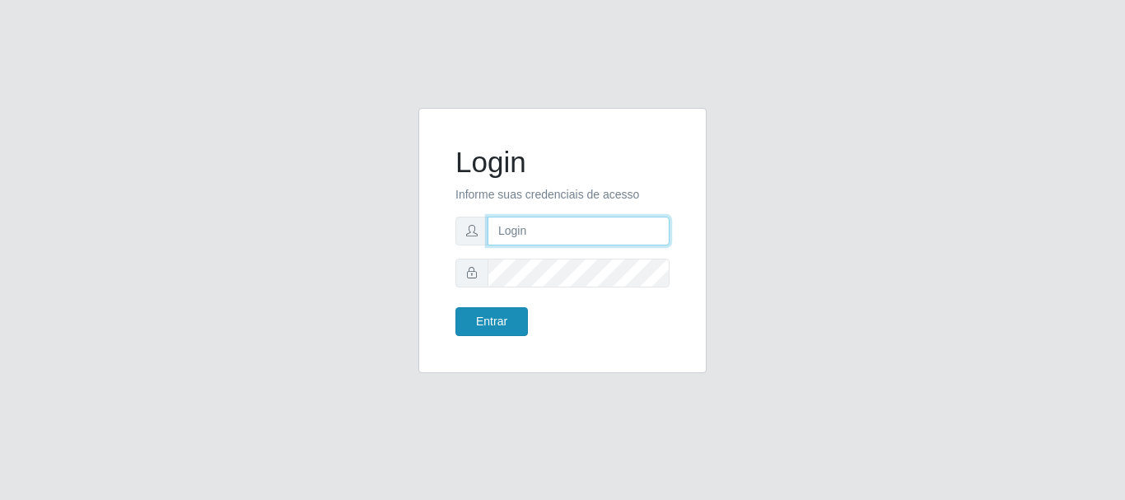
type input "caio@B1"
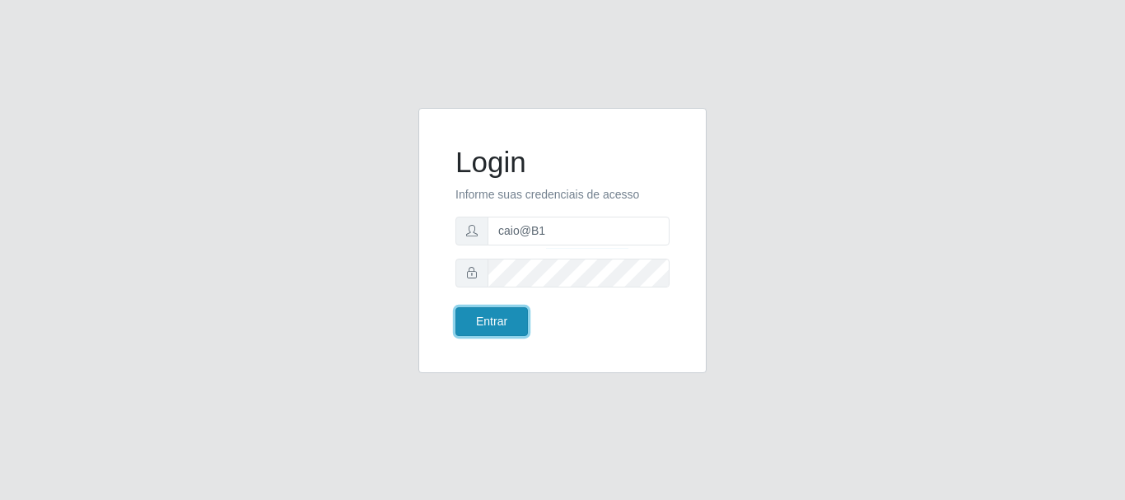
click at [500, 329] on button "Entrar" at bounding box center [491, 321] width 72 height 29
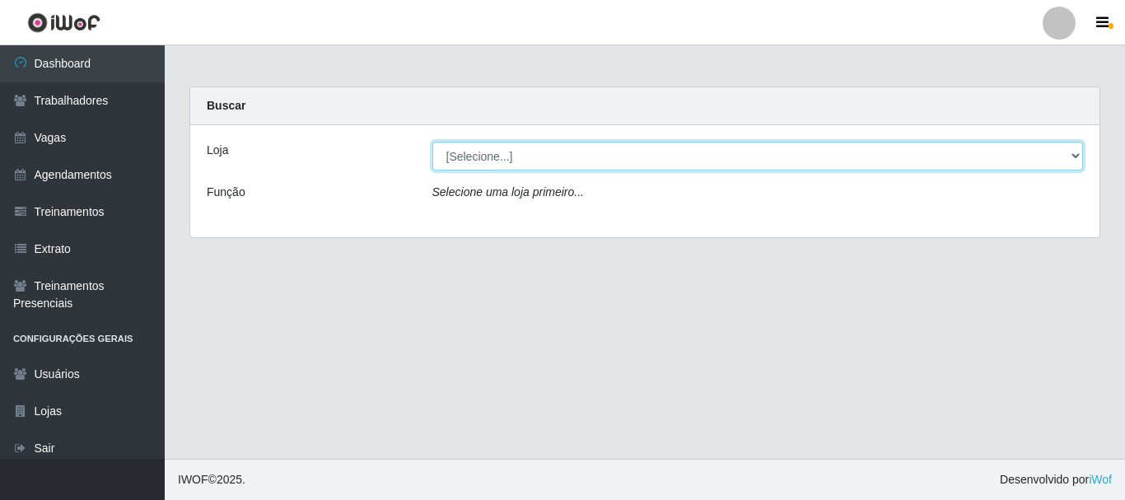
click at [565, 162] on select "[Selecione...] Bemais Supermercados - B1 [GEOGRAPHIC_DATA]" at bounding box center [757, 156] width 651 height 29
select select "403"
click at [432, 142] on select "[Selecione...] Bemais Supermercados - B1 [GEOGRAPHIC_DATA]" at bounding box center [757, 156] width 651 height 29
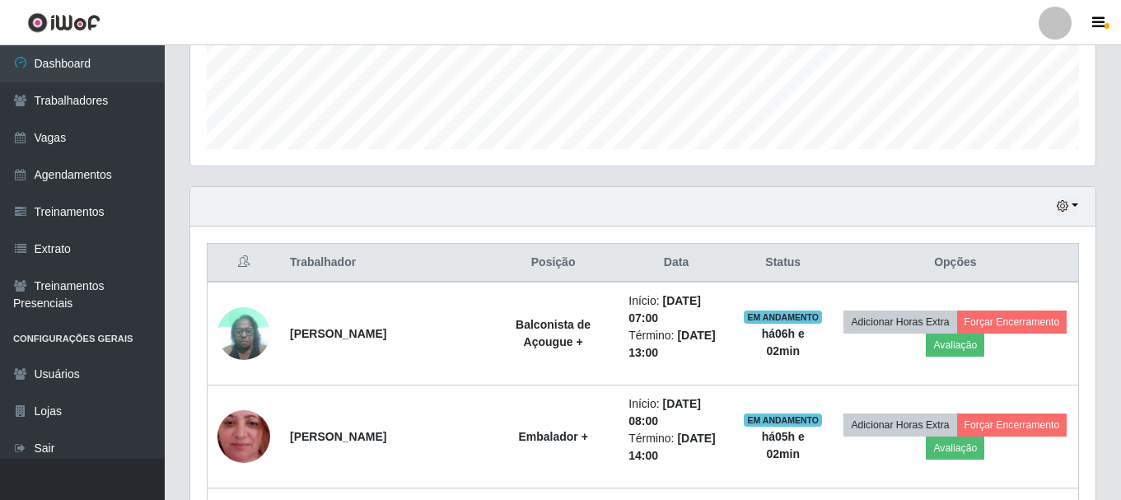
scroll to position [577, 0]
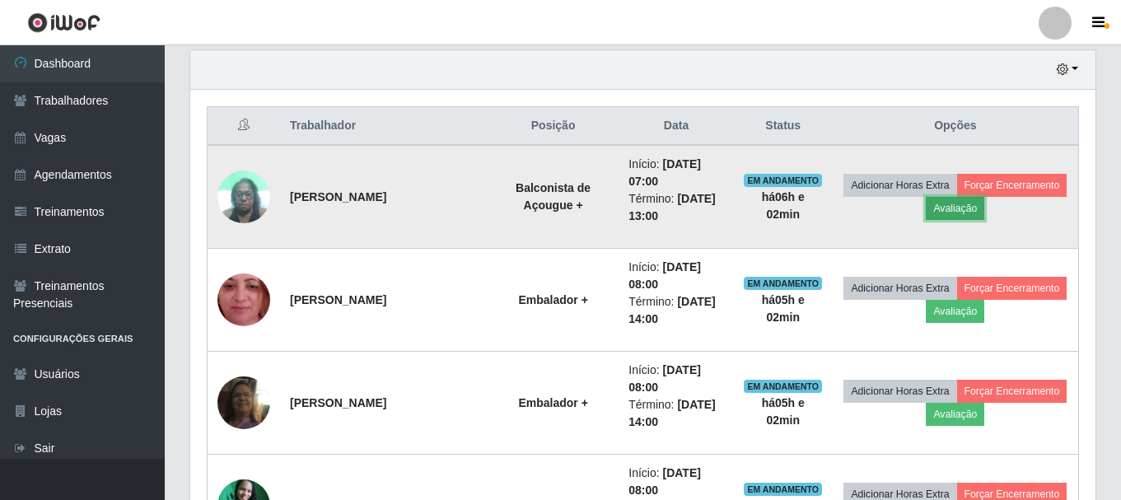
click at [950, 210] on button "Avaliação" at bounding box center [955, 208] width 58 height 23
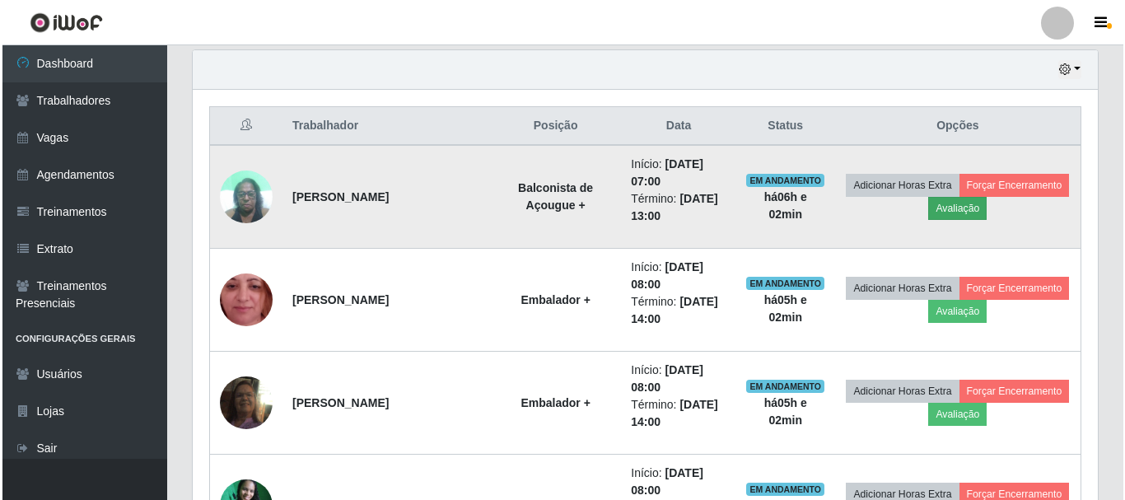
scroll to position [342, 897]
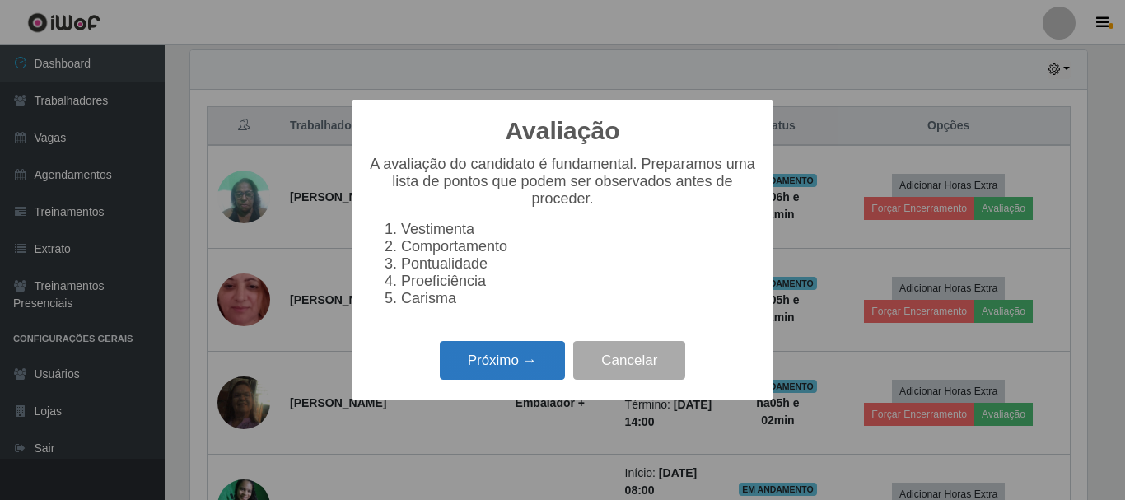
click at [493, 363] on button "Próximo →" at bounding box center [502, 360] width 125 height 39
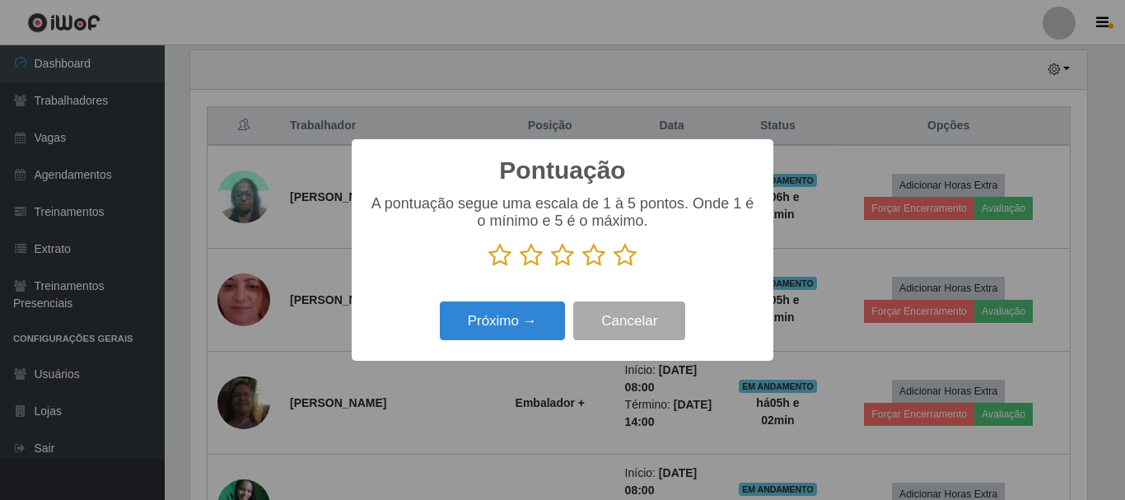
click at [625, 259] on icon at bounding box center [625, 255] width 23 height 25
click at [614, 268] on input "radio" at bounding box center [614, 268] width 0 height 0
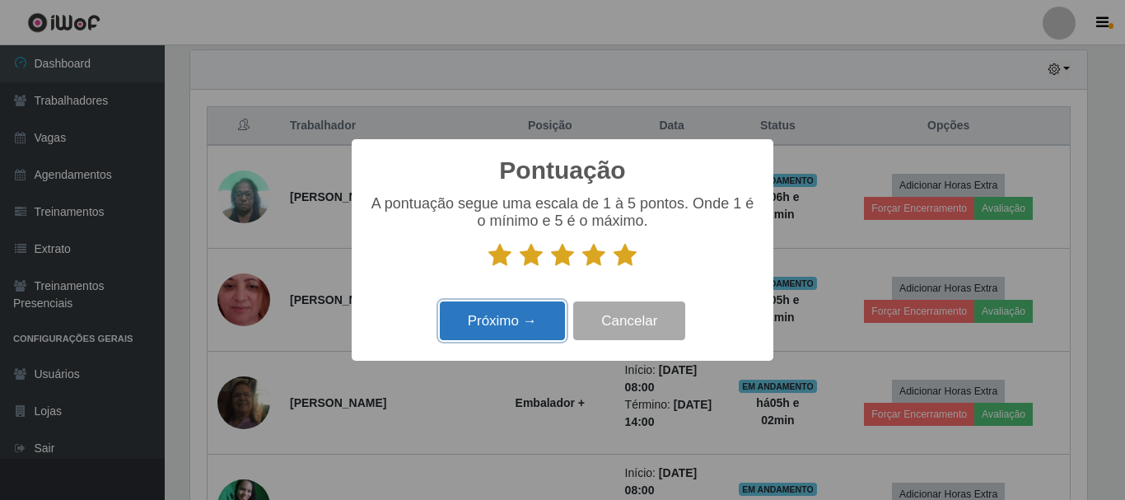
click at [479, 329] on button "Próximo →" at bounding box center [502, 320] width 125 height 39
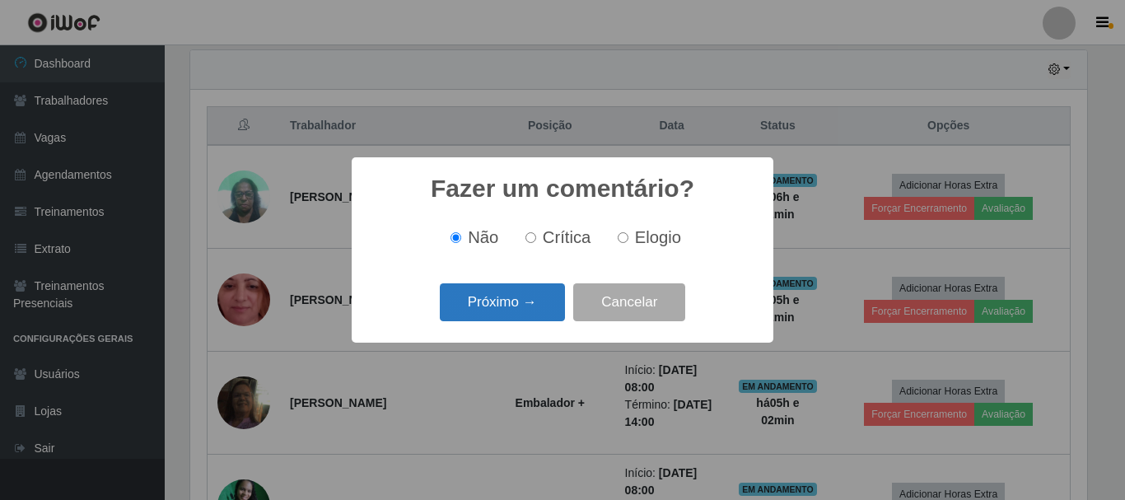
click at [486, 304] on button "Próximo →" at bounding box center [502, 302] width 125 height 39
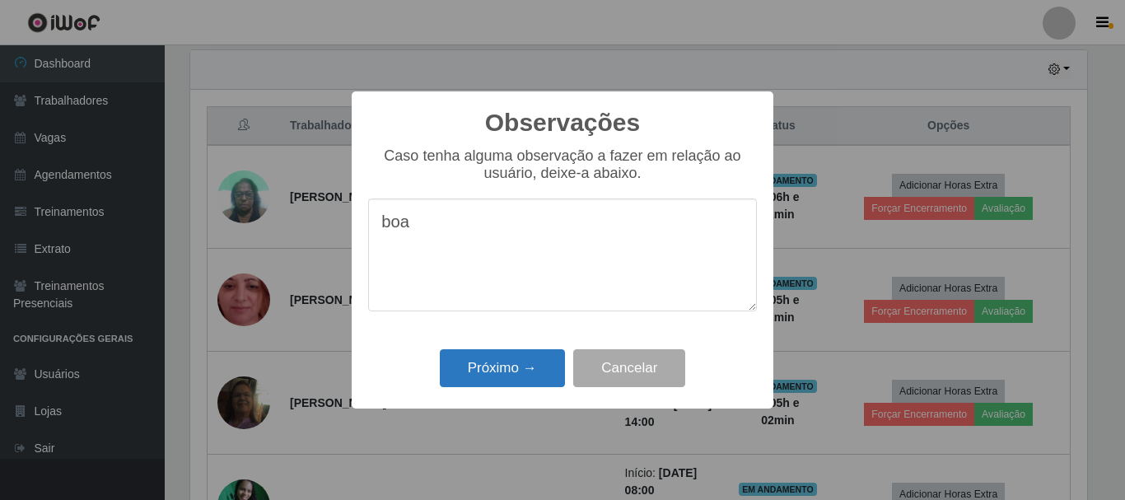
type textarea "boa"
click at [504, 367] on button "Próximo →" at bounding box center [502, 368] width 125 height 39
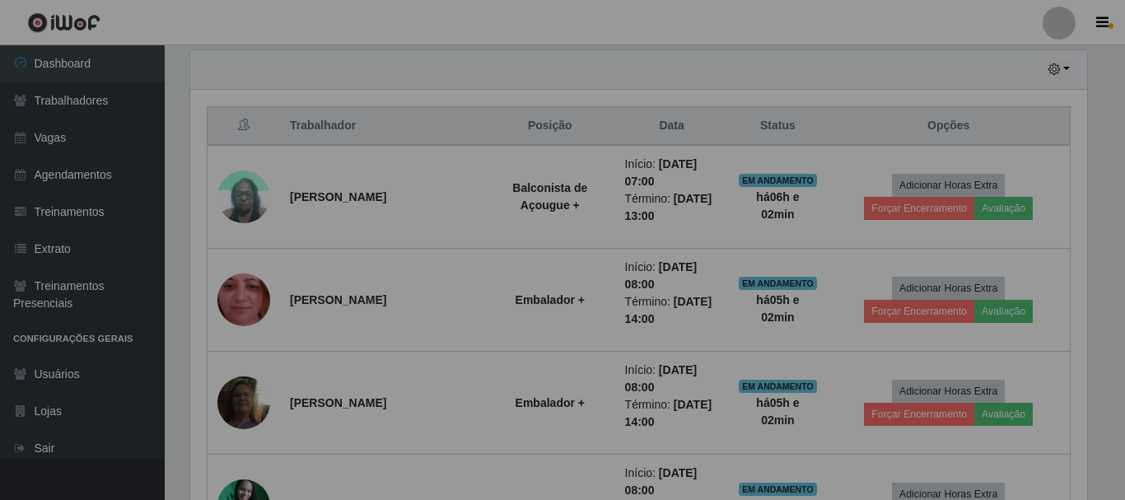
scroll to position [342, 905]
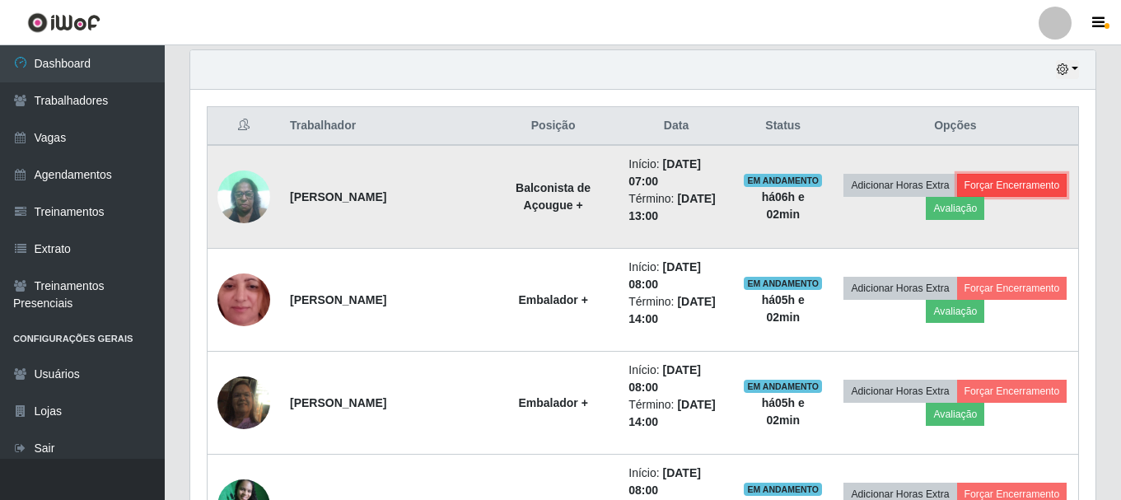
click at [996, 187] on button "Forçar Encerramento" at bounding box center [1012, 185] width 110 height 23
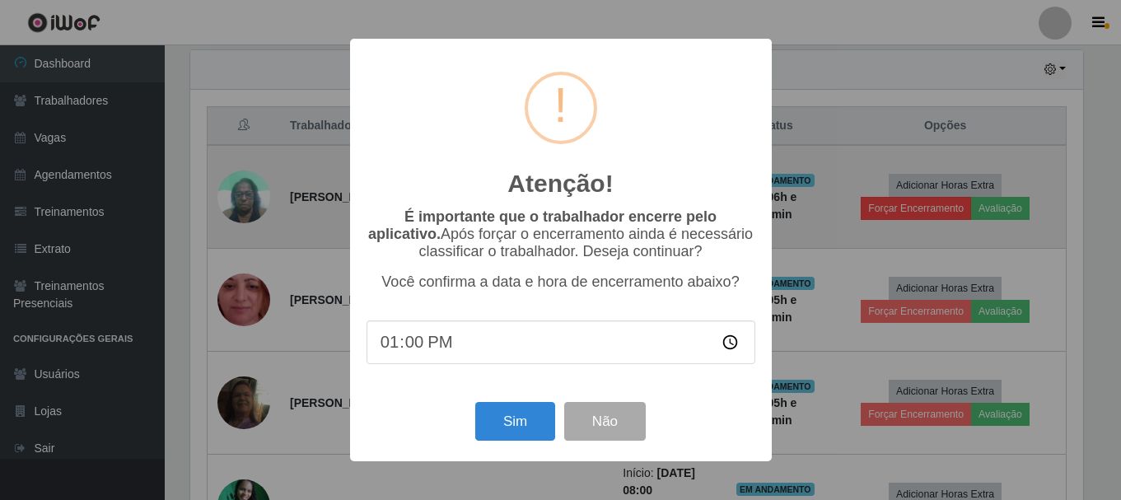
scroll to position [342, 897]
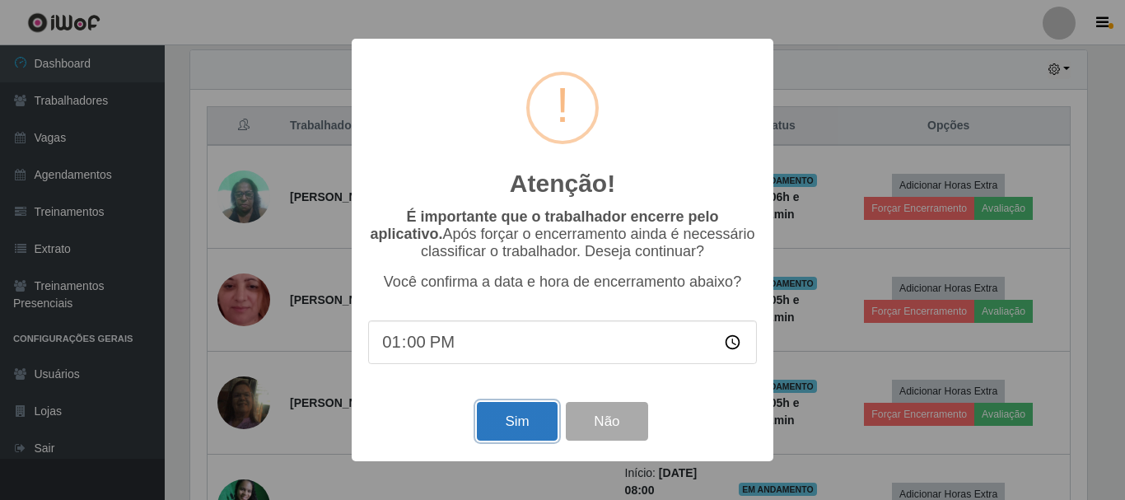
click at [512, 431] on button "Sim" at bounding box center [517, 421] width 80 height 39
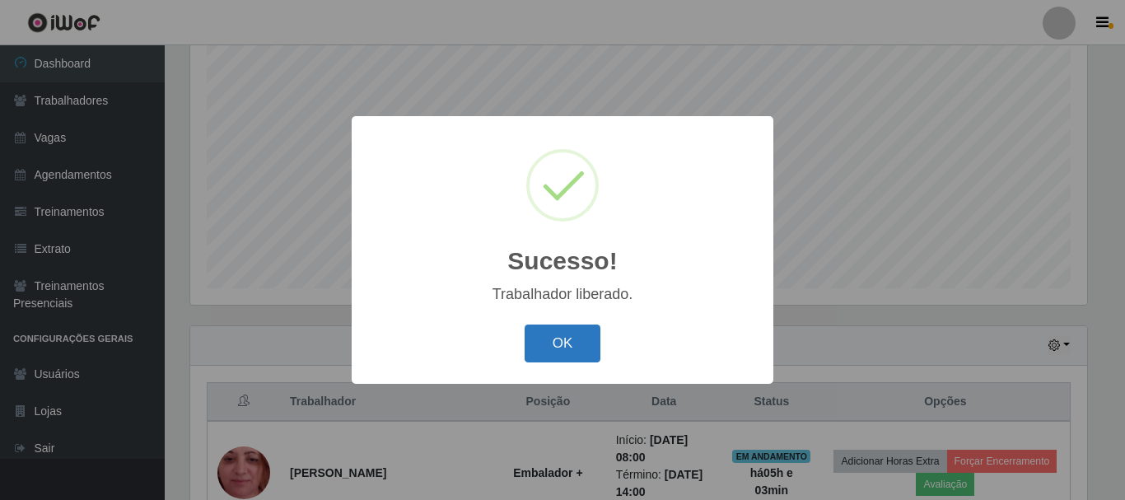
click at [570, 352] on button "OK" at bounding box center [563, 343] width 77 height 39
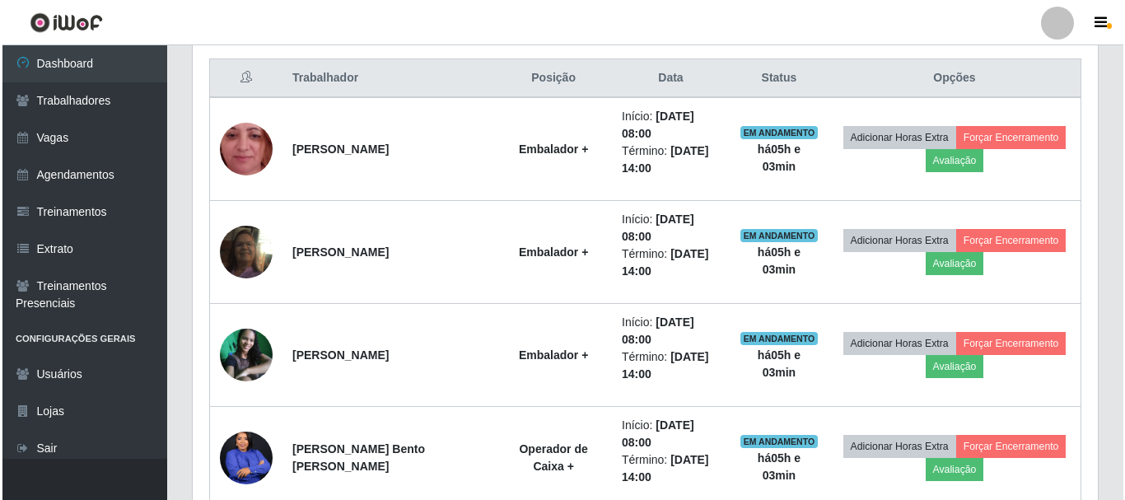
scroll to position [643, 0]
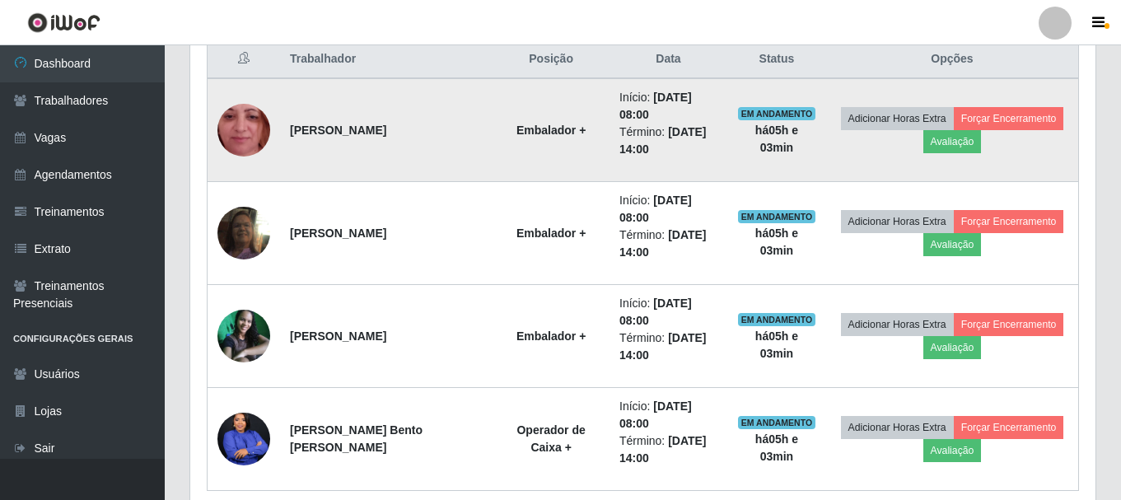
click at [240, 112] on img at bounding box center [243, 130] width 53 height 117
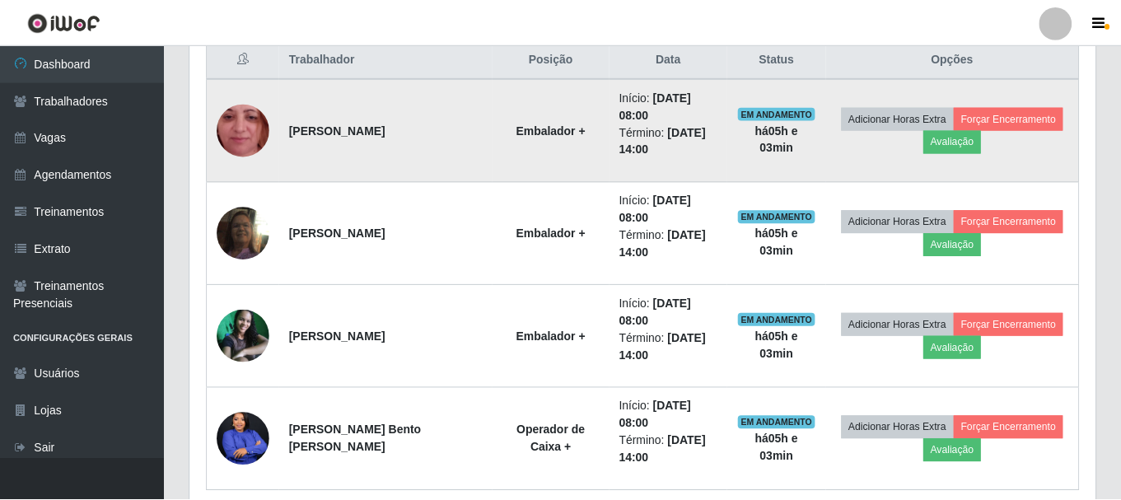
scroll to position [342, 897]
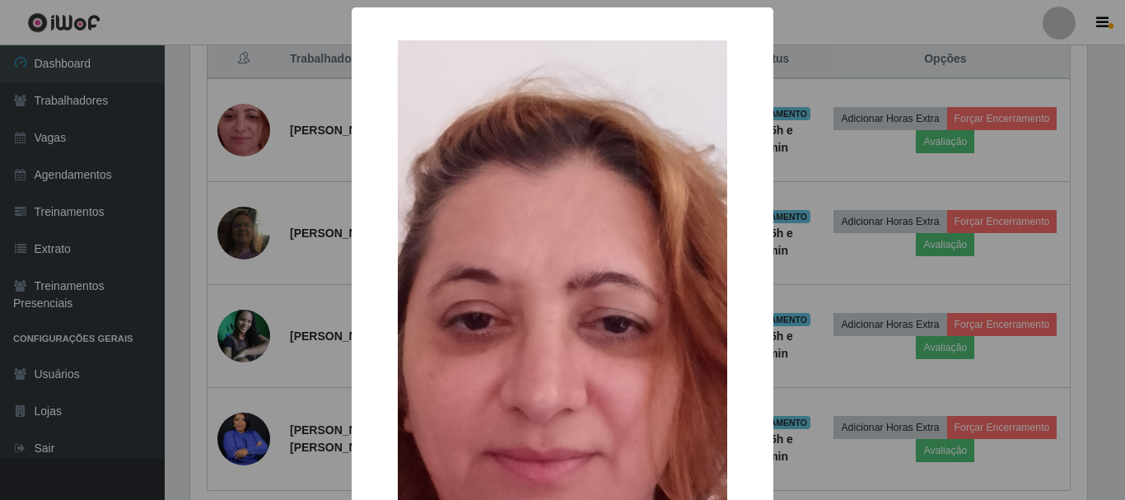
click at [245, 122] on div "× OK Cancel" at bounding box center [562, 250] width 1125 height 500
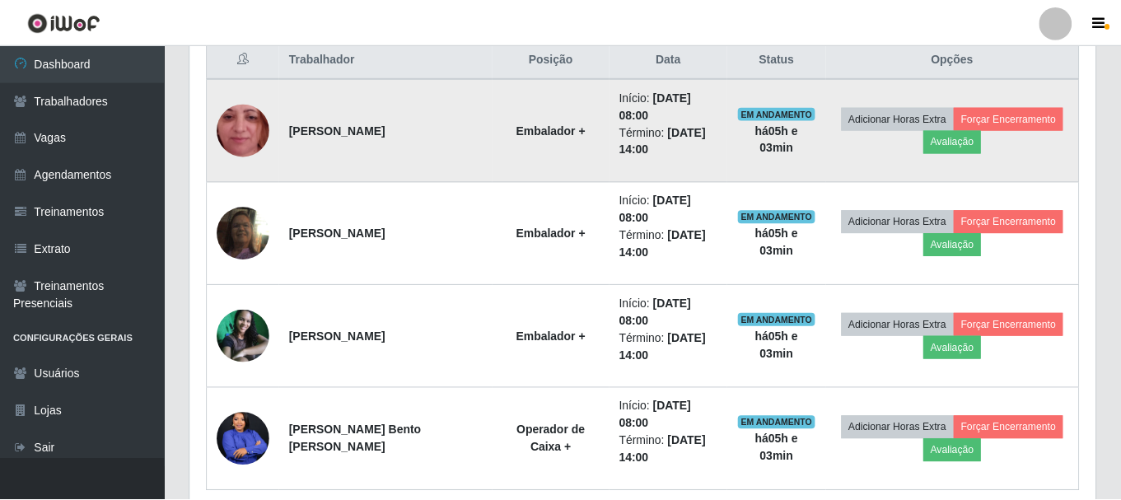
scroll to position [342, 905]
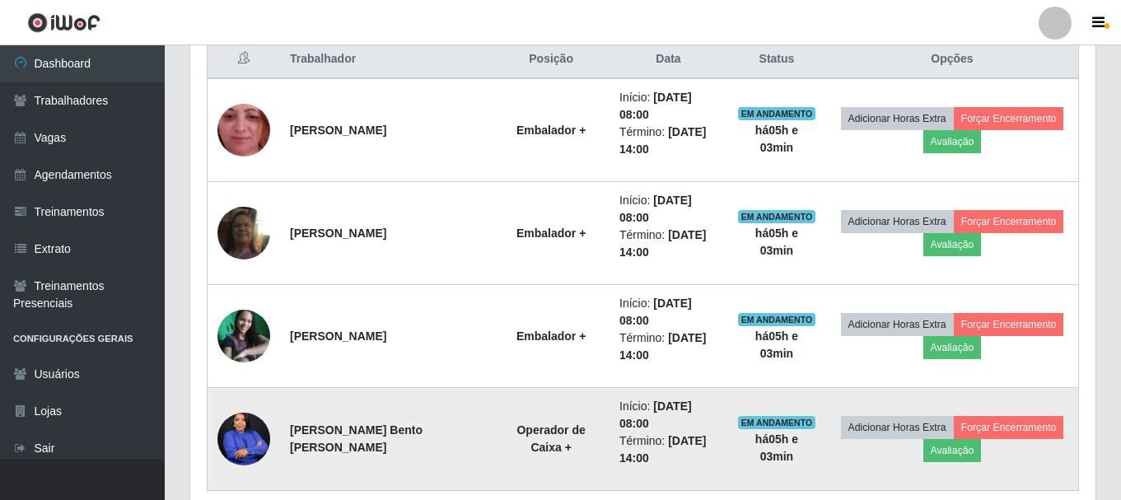
click at [249, 406] on img at bounding box center [243, 439] width 53 height 66
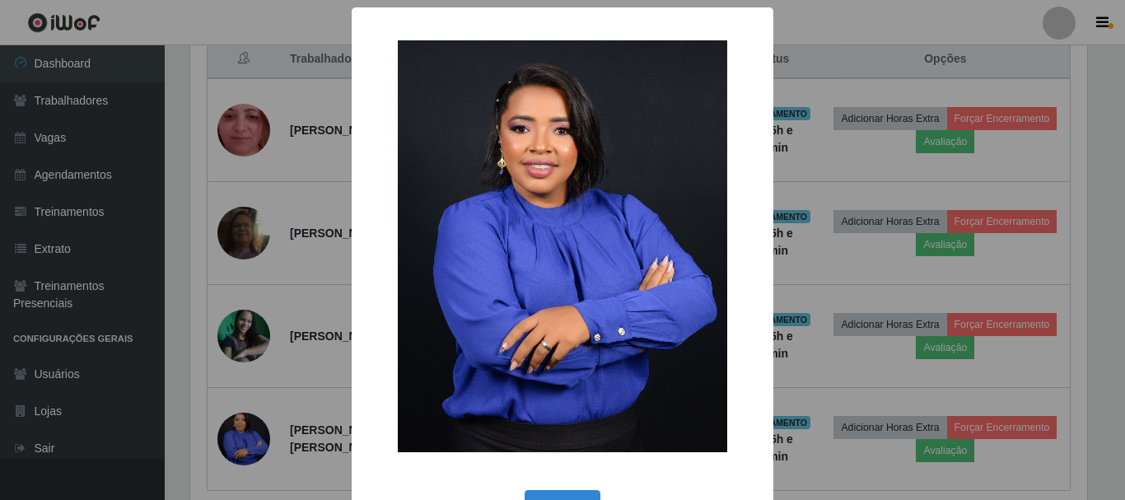
click at [249, 387] on div "× OK Cancel" at bounding box center [562, 250] width 1125 height 500
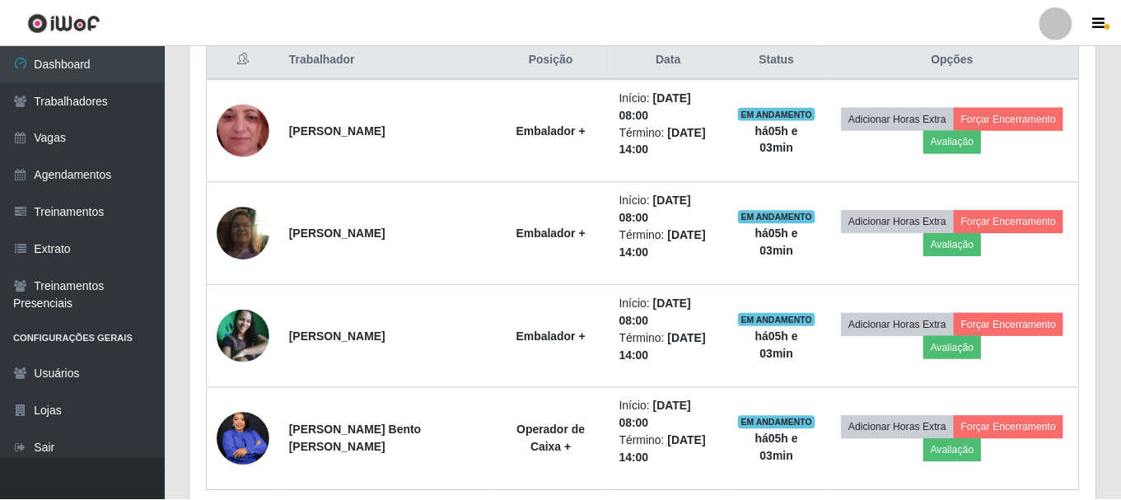
scroll to position [342, 905]
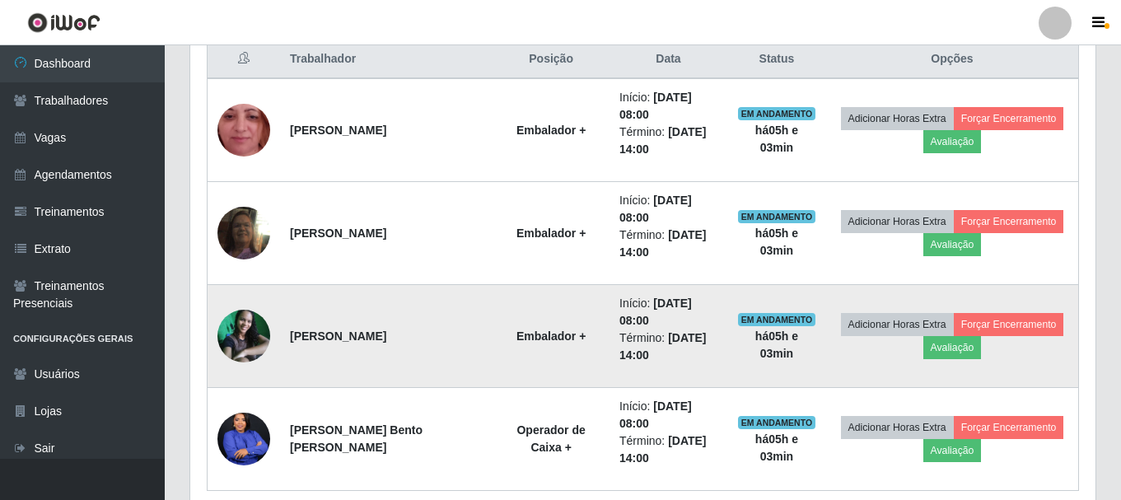
click at [261, 310] on img at bounding box center [243, 336] width 53 height 53
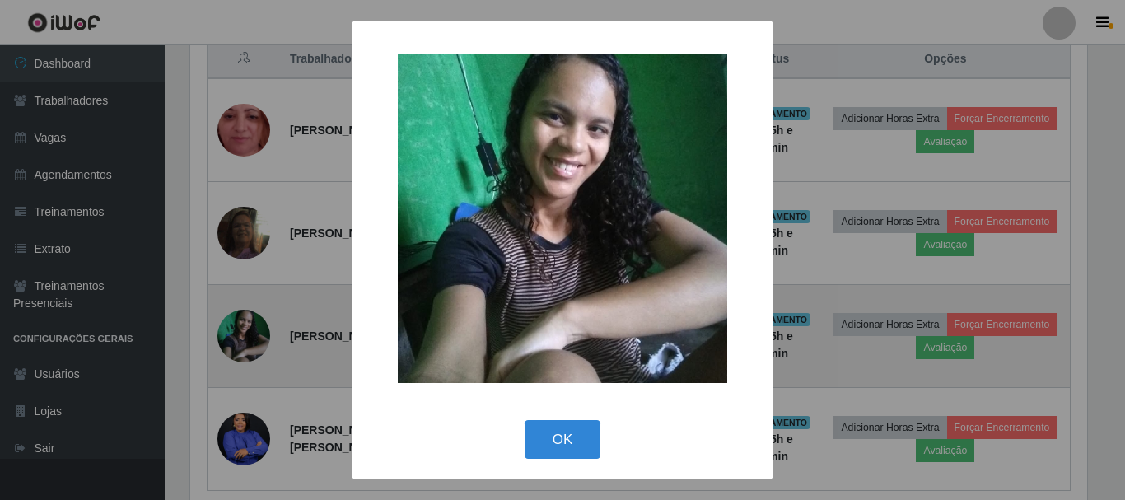
click at [261, 289] on div "× OK Cancel" at bounding box center [562, 250] width 1125 height 500
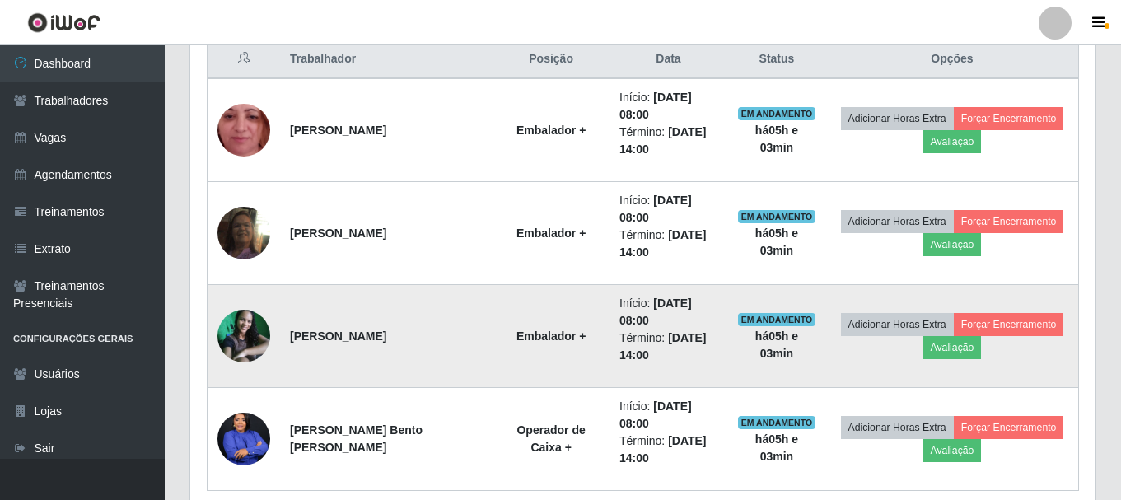
click at [260, 310] on img at bounding box center [243, 336] width 53 height 53
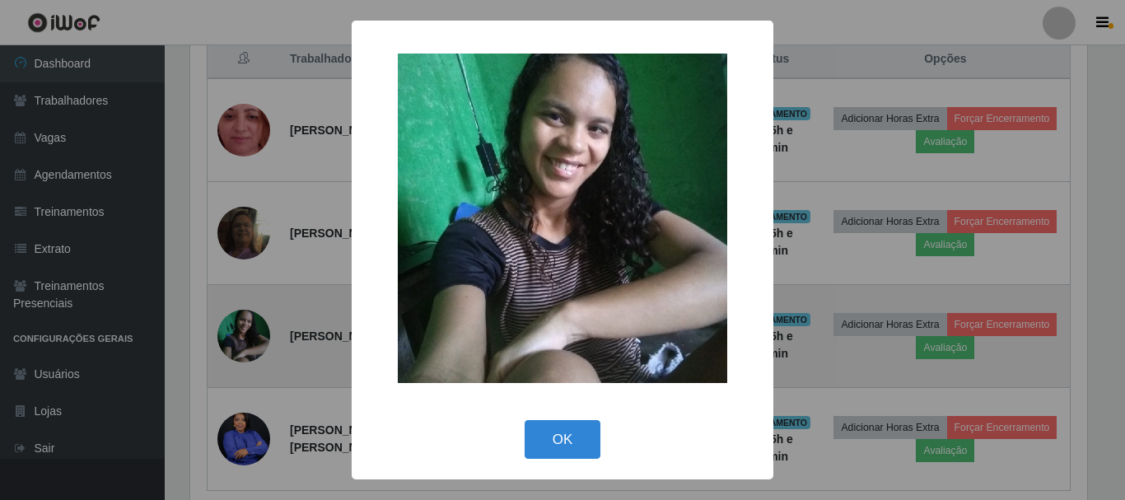
click at [260, 290] on div "× OK Cancel" at bounding box center [562, 250] width 1125 height 500
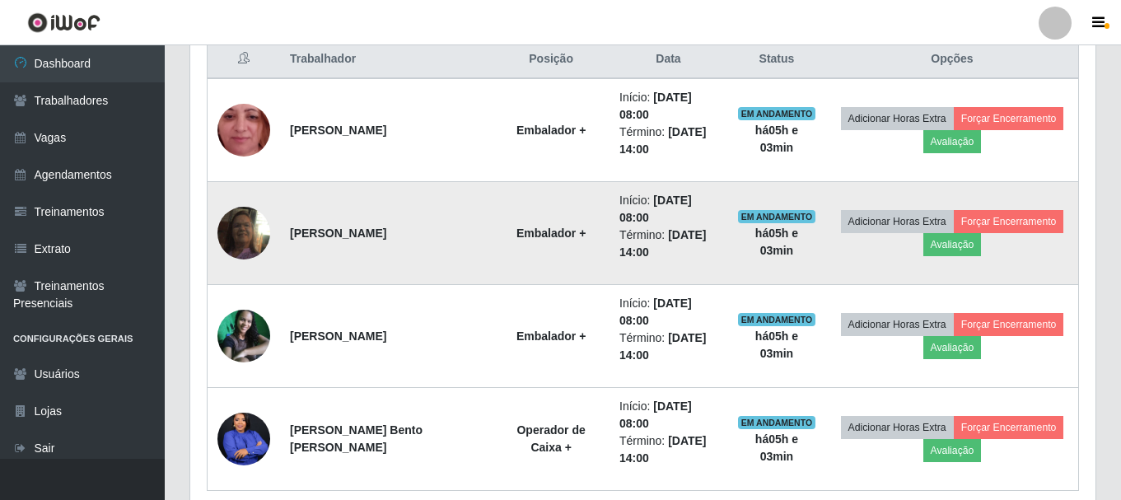
click at [233, 213] on img at bounding box center [243, 233] width 53 height 94
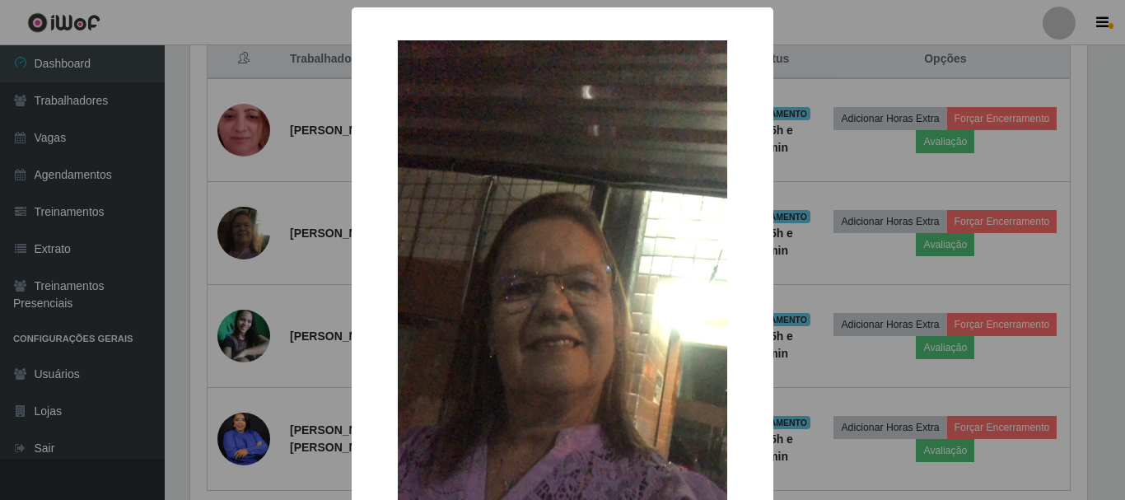
click at [232, 217] on div "× OK Cancel" at bounding box center [562, 250] width 1125 height 500
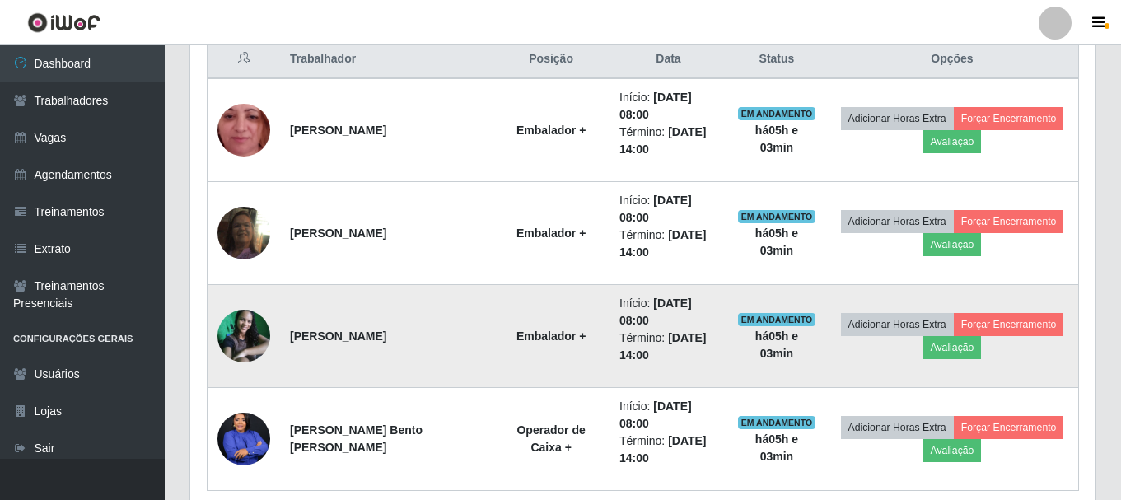
click at [240, 310] on img at bounding box center [243, 336] width 53 height 53
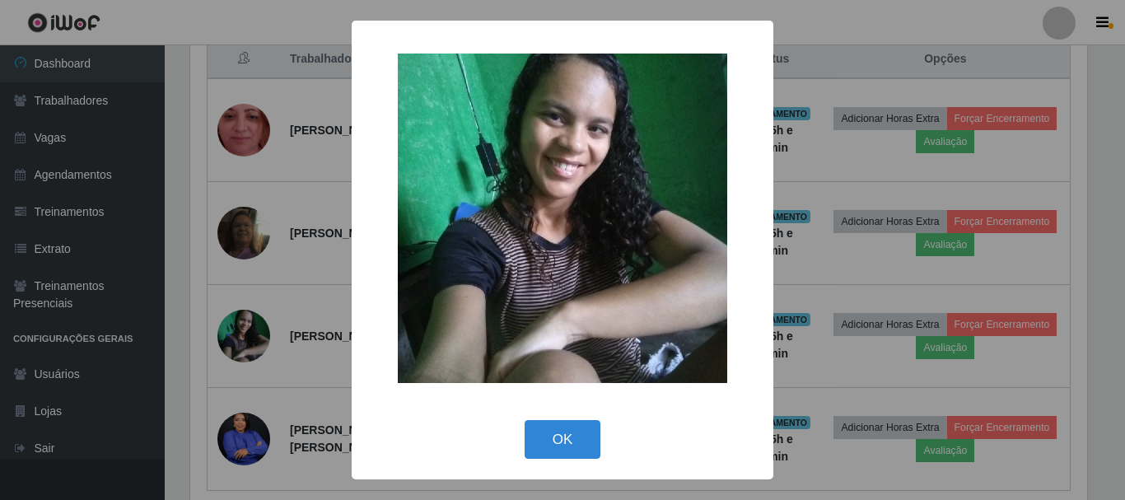
click at [242, 306] on div "× OK Cancel" at bounding box center [562, 250] width 1125 height 500
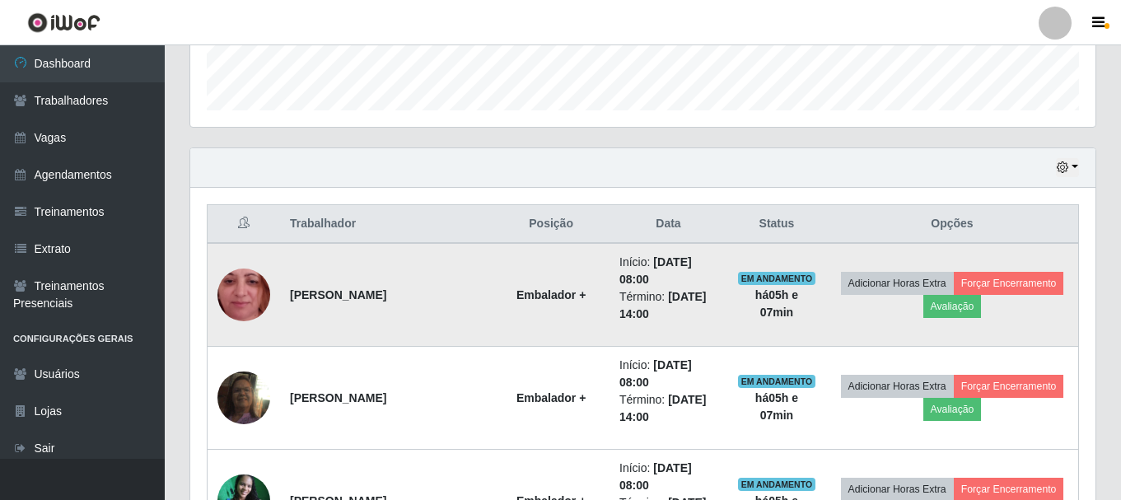
scroll to position [643, 0]
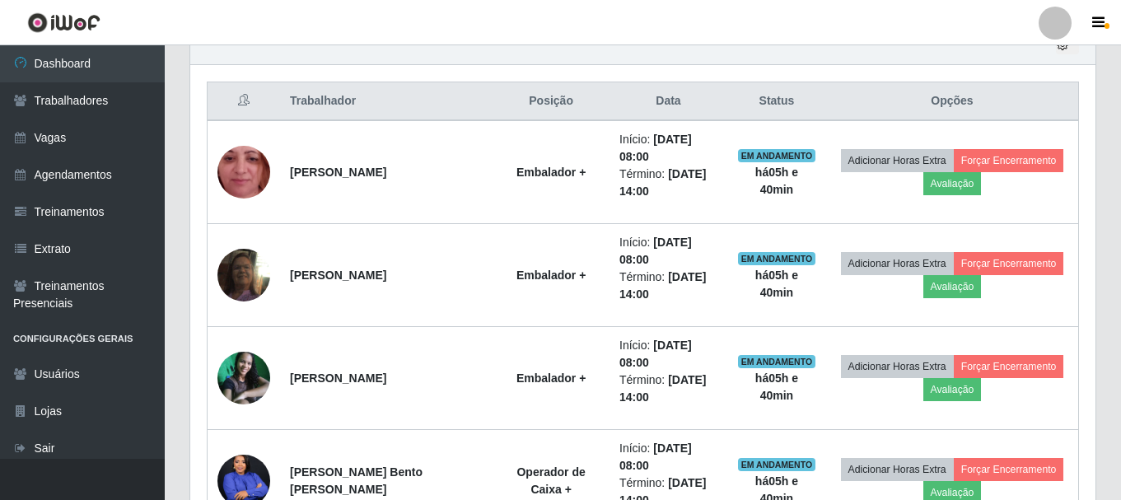
scroll to position [561, 0]
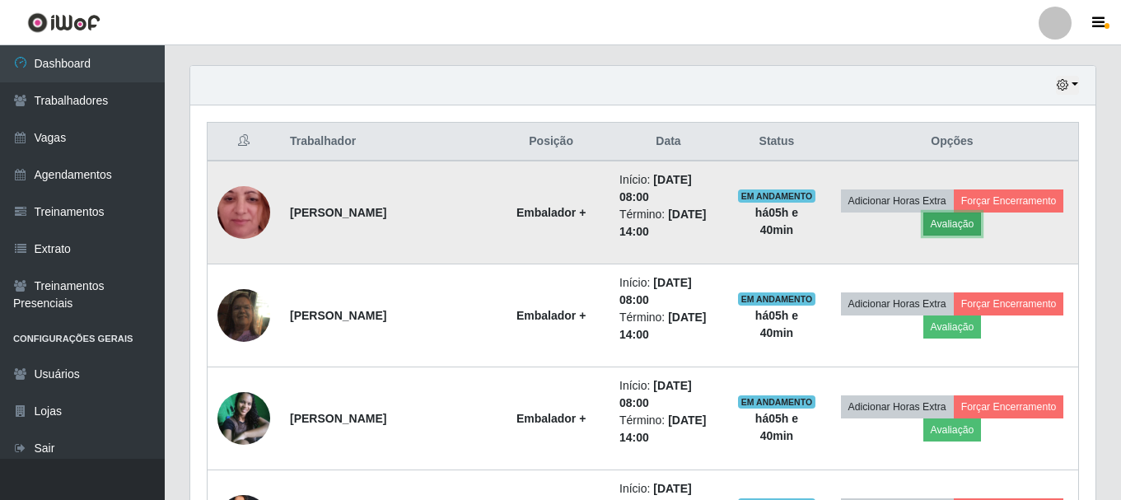
click at [949, 220] on button "Avaliação" at bounding box center [952, 223] width 58 height 23
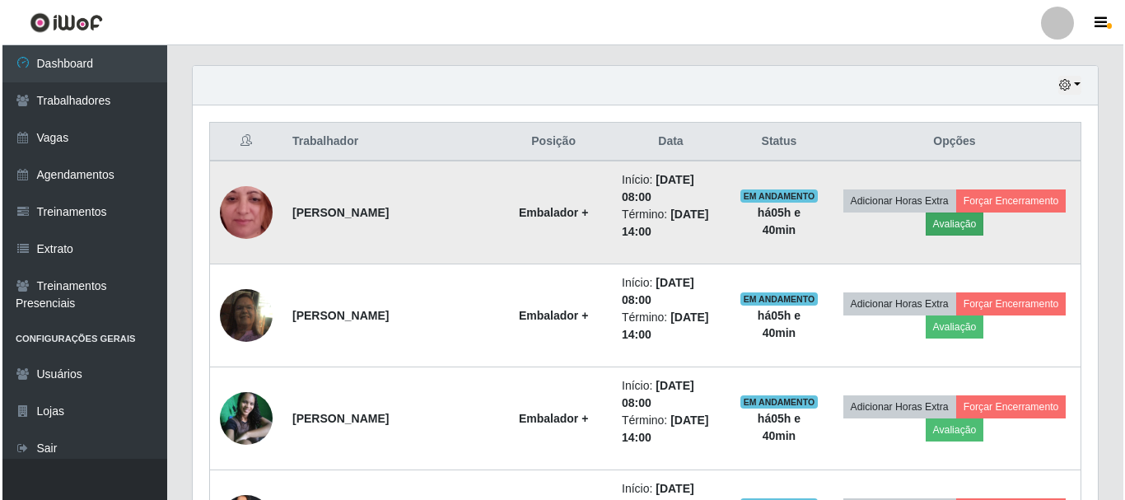
scroll to position [342, 897]
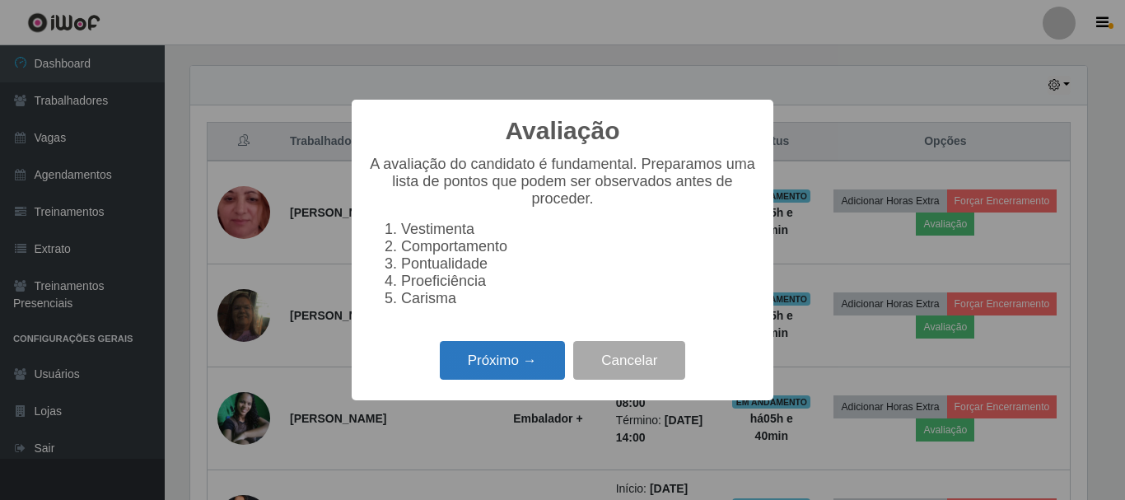
click at [528, 362] on button "Próximo →" at bounding box center [502, 360] width 125 height 39
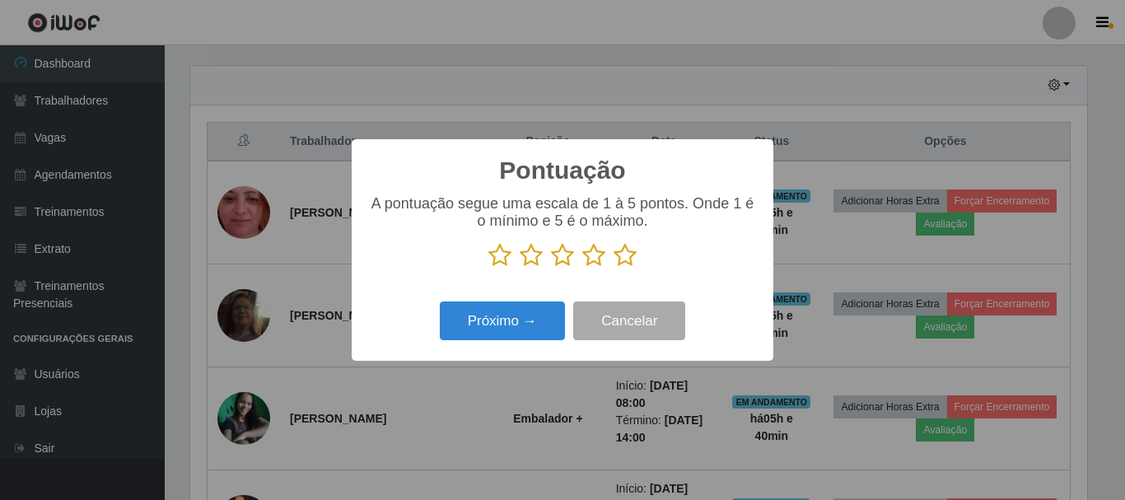
click at [615, 264] on icon at bounding box center [625, 255] width 23 height 25
click at [614, 268] on input "radio" at bounding box center [614, 268] width 0 height 0
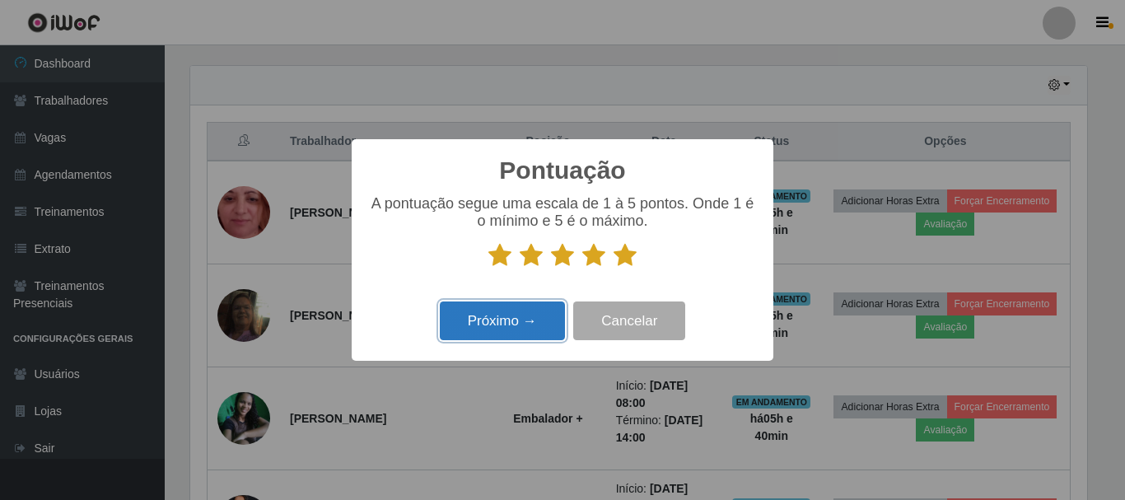
click at [487, 327] on button "Próximo →" at bounding box center [502, 320] width 125 height 39
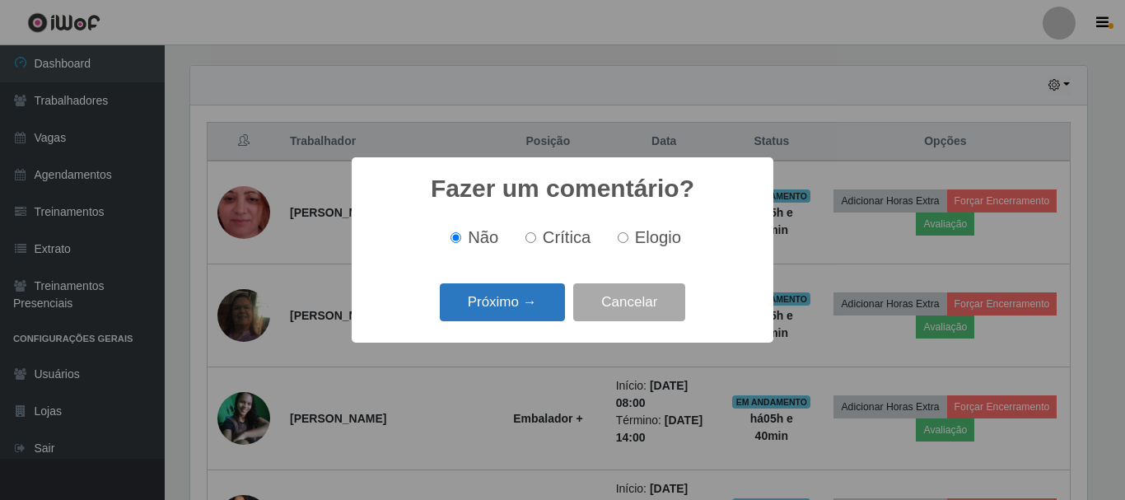
click at [531, 303] on button "Próximo →" at bounding box center [502, 302] width 125 height 39
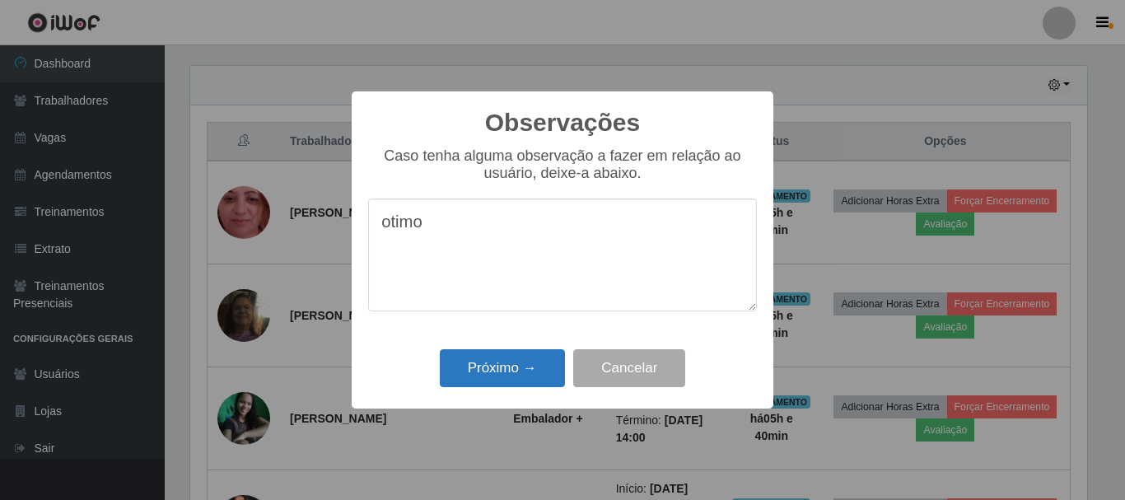
type textarea "otimo"
click at [516, 375] on button "Próximo →" at bounding box center [502, 368] width 125 height 39
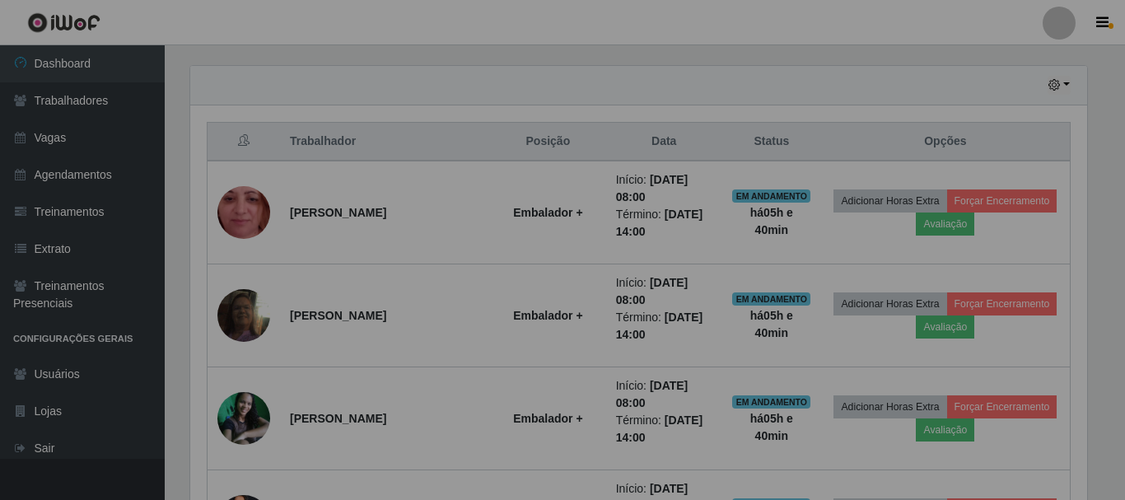
scroll to position [342, 905]
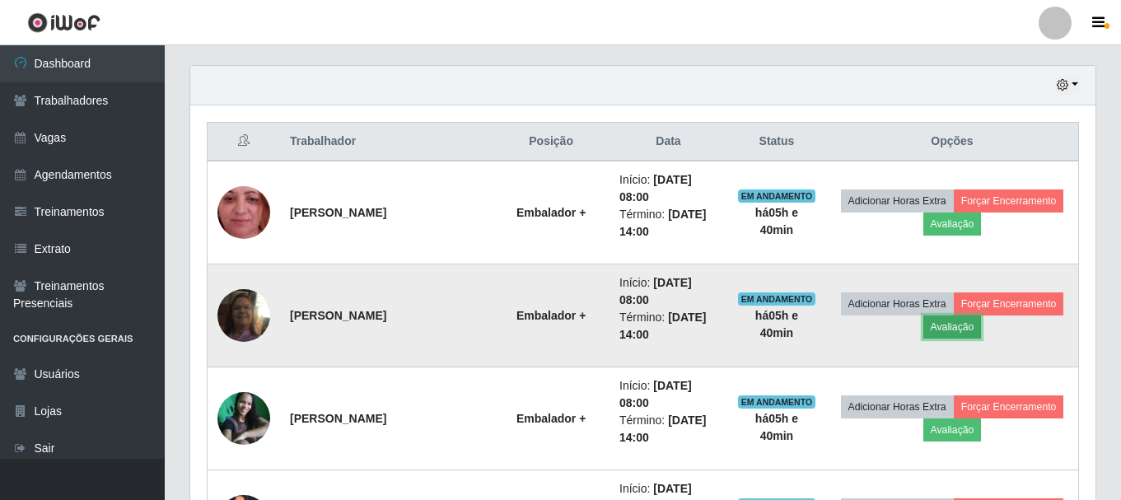
click at [941, 315] on button "Avaliação" at bounding box center [952, 326] width 58 height 23
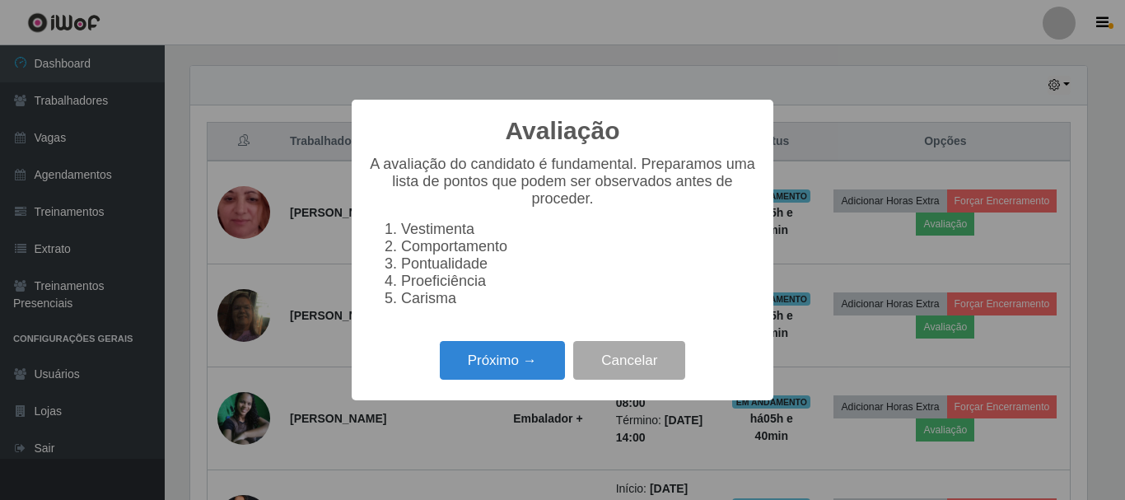
scroll to position [342, 897]
click at [507, 379] on button "Próximo →" at bounding box center [502, 360] width 125 height 39
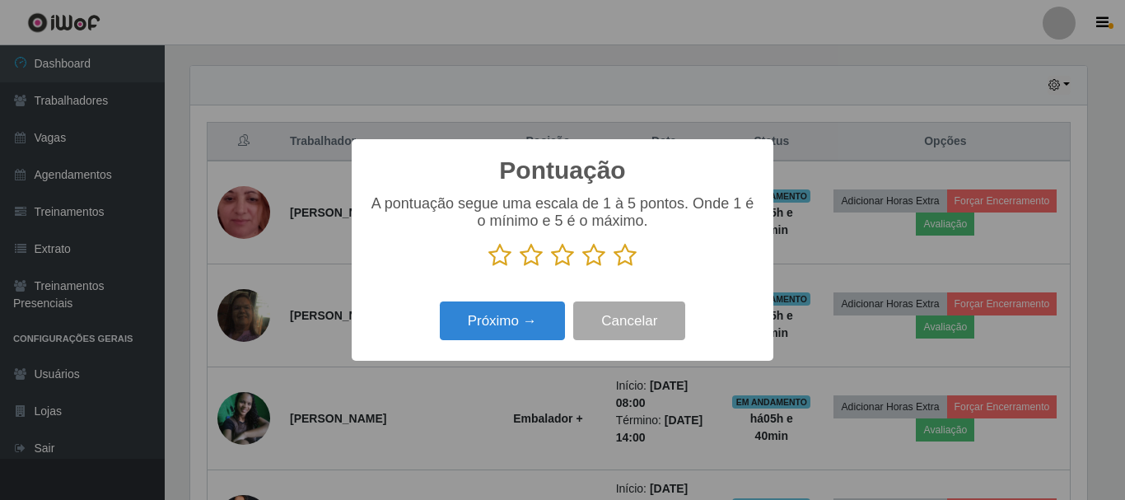
scroll to position [823245, 822690]
drag, startPoint x: 628, startPoint y: 256, endPoint x: 582, endPoint y: 274, distance: 49.6
click at [628, 256] on icon at bounding box center [625, 255] width 23 height 25
click at [614, 268] on input "radio" at bounding box center [614, 268] width 0 height 0
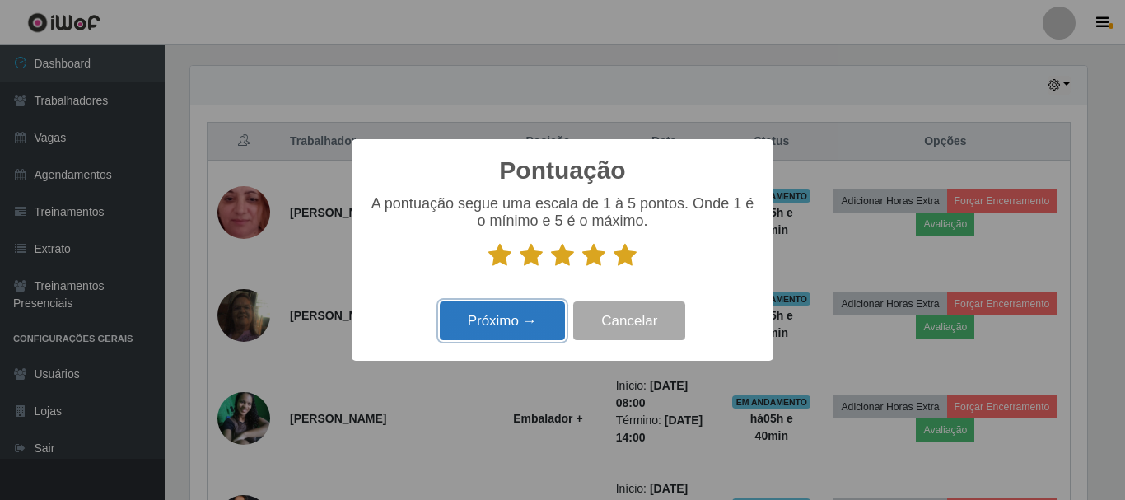
click at [507, 323] on button "Próximo →" at bounding box center [502, 320] width 125 height 39
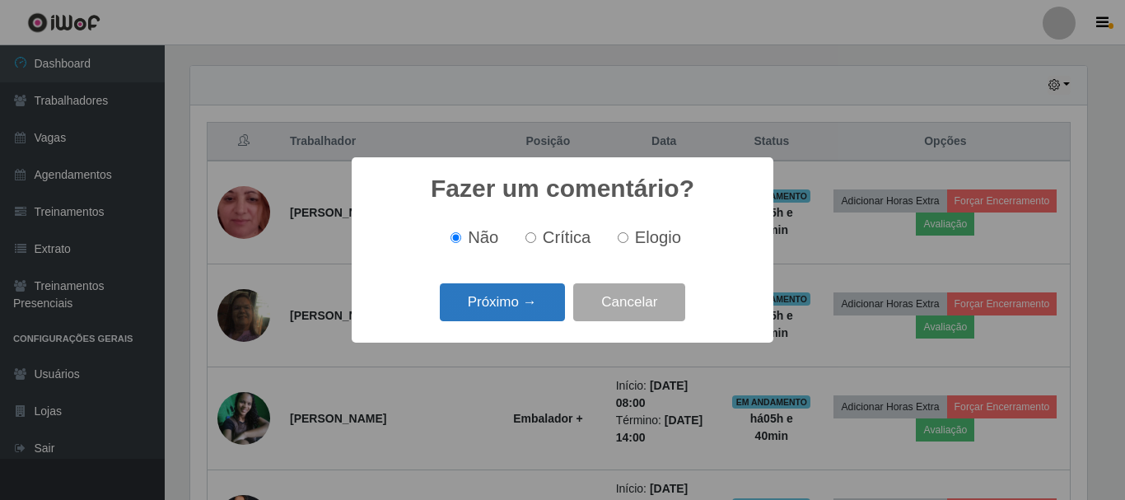
click at [522, 299] on button "Próximo →" at bounding box center [502, 302] width 125 height 39
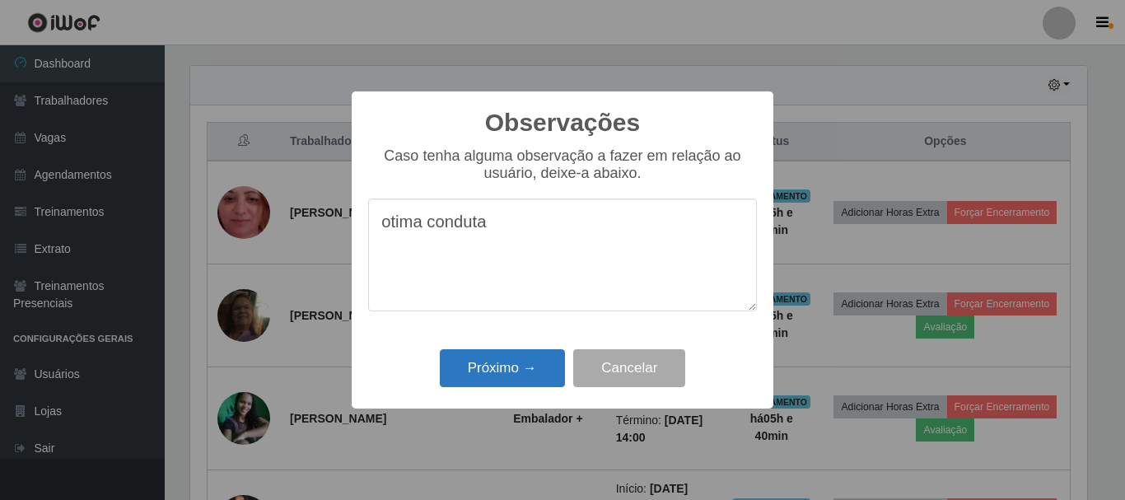
type textarea "otima conduta"
click at [505, 376] on button "Próximo →" at bounding box center [502, 368] width 125 height 39
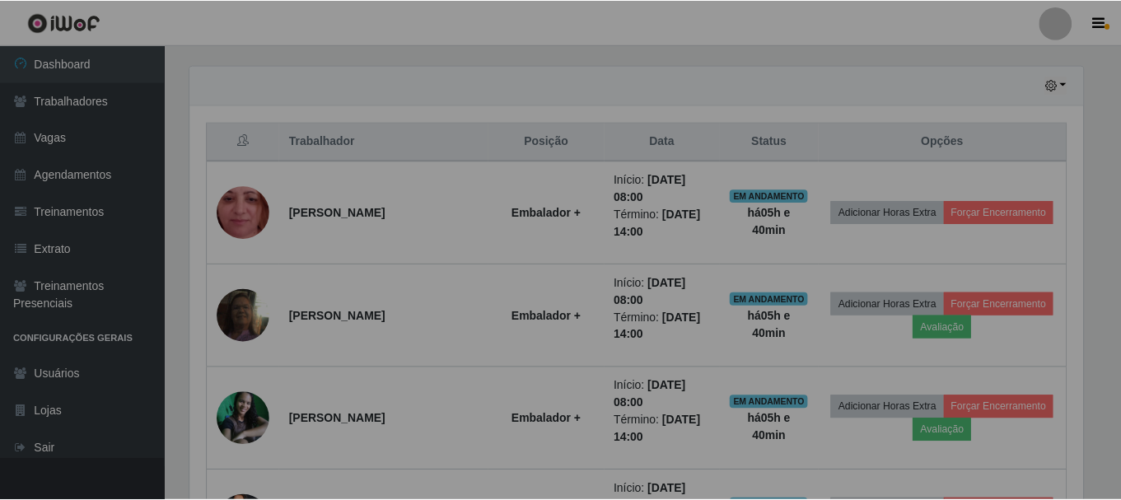
scroll to position [342, 905]
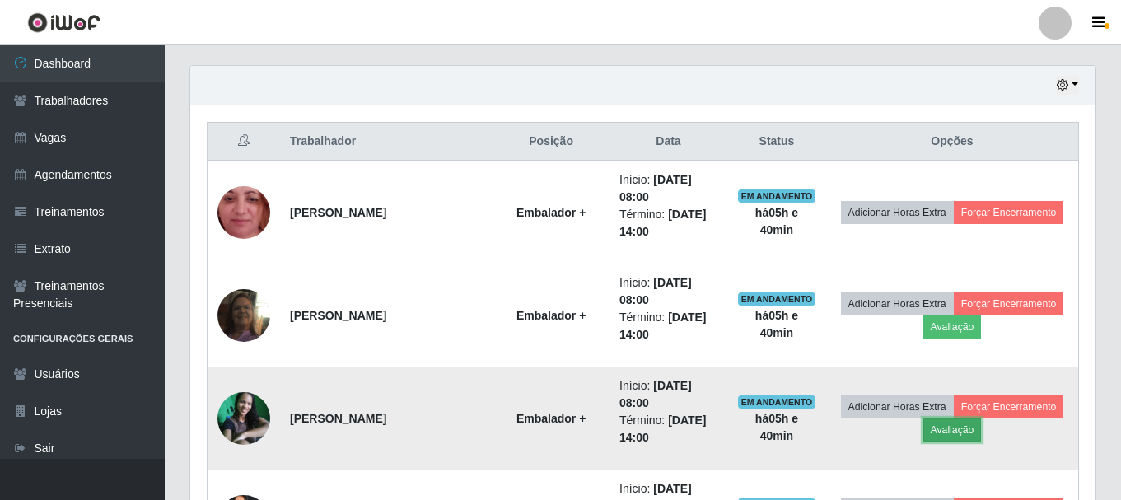
click at [936, 418] on button "Avaliação" at bounding box center [952, 429] width 58 height 23
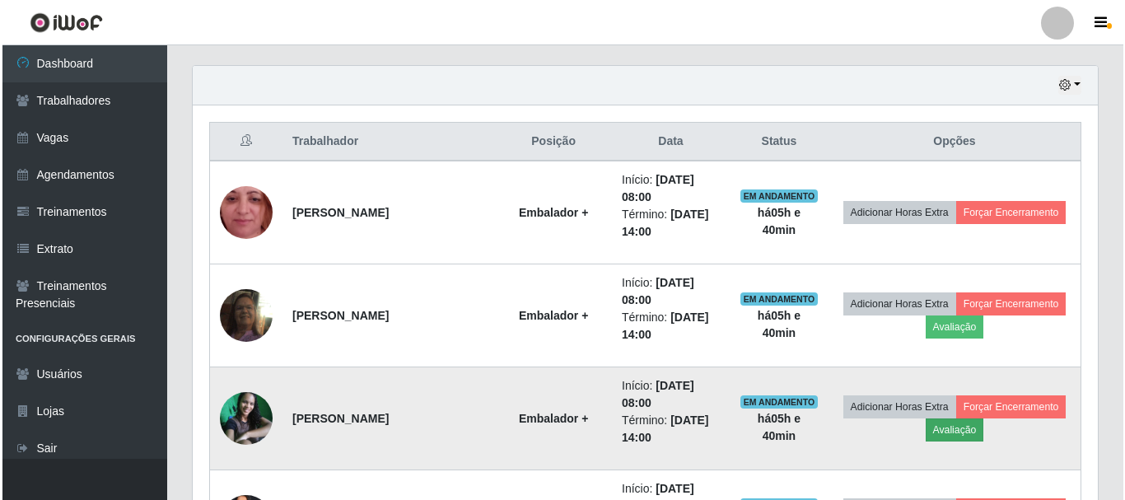
scroll to position [342, 897]
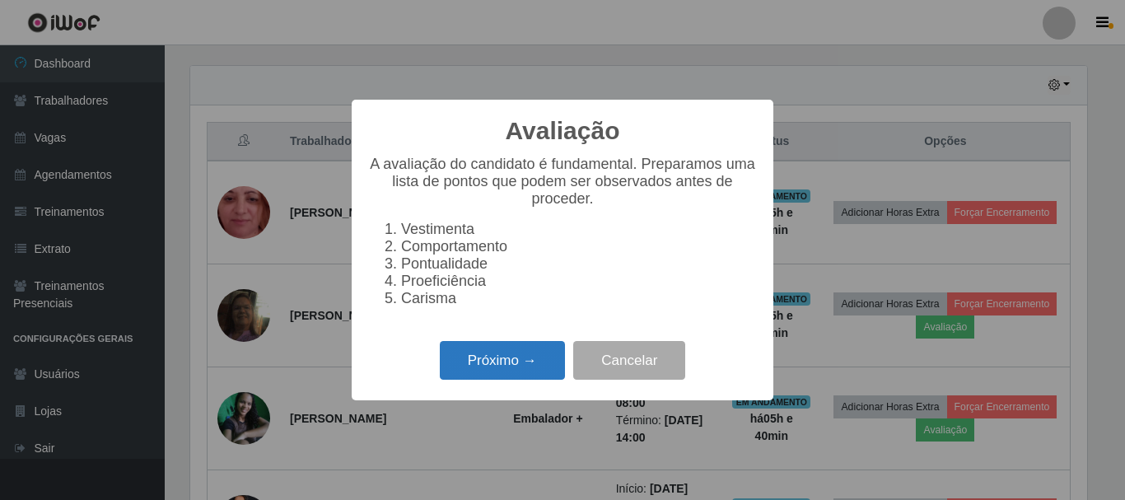
click at [520, 370] on button "Próximo →" at bounding box center [502, 360] width 125 height 39
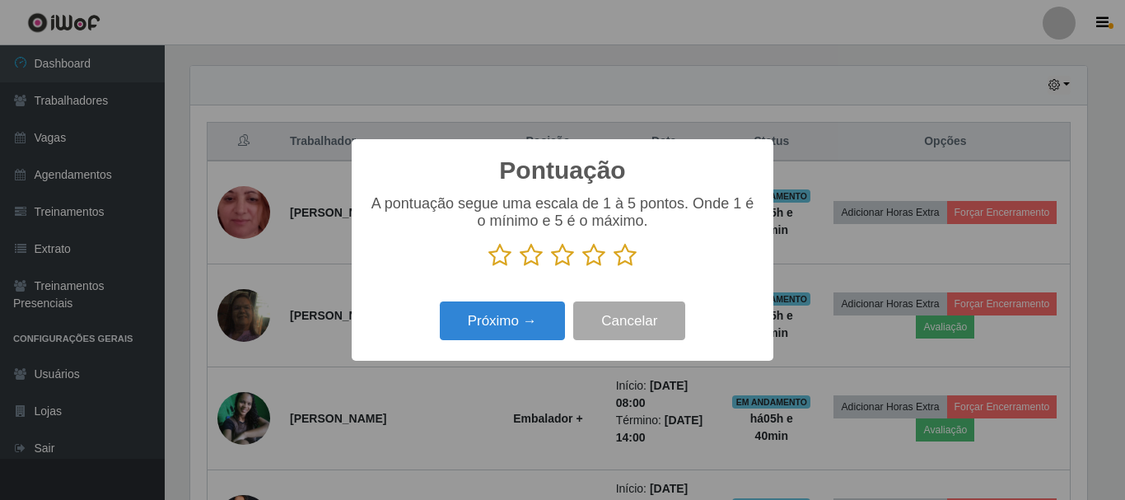
click at [625, 254] on icon at bounding box center [625, 255] width 23 height 25
click at [614, 268] on input "radio" at bounding box center [614, 268] width 0 height 0
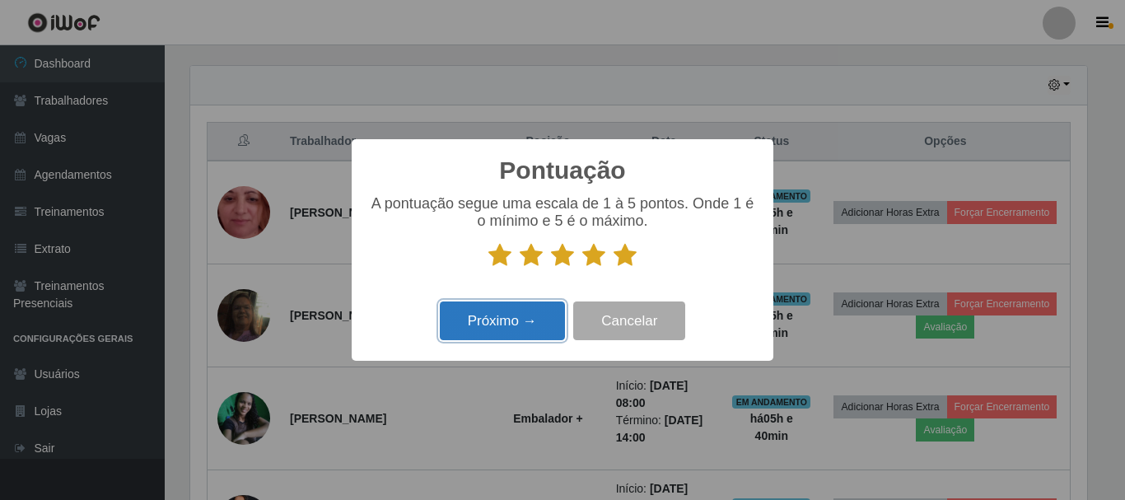
click at [489, 306] on button "Próximo →" at bounding box center [502, 320] width 125 height 39
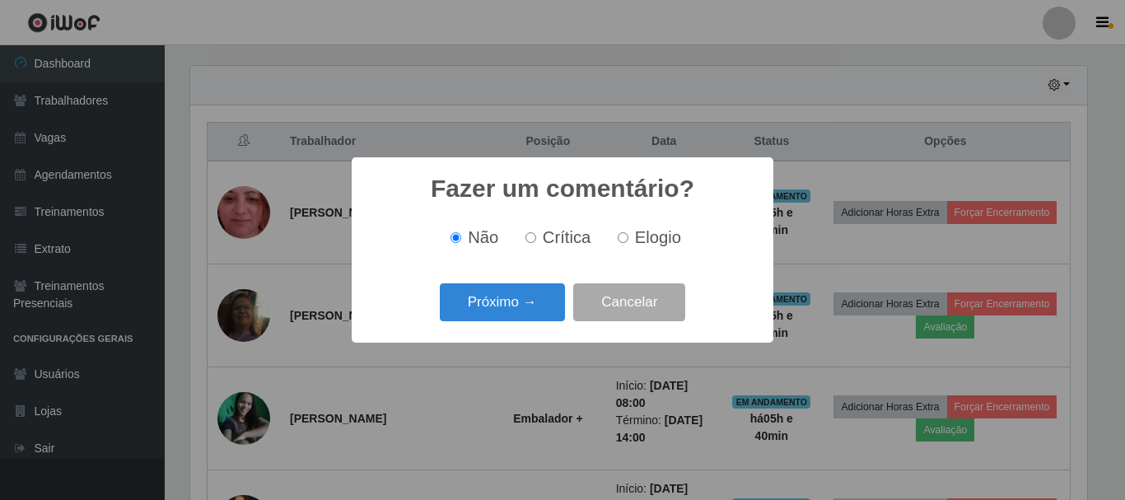
click at [833, 392] on div "Fazer um comentário? × Não Crítica Elogio Próximo → Cancelar" at bounding box center [562, 250] width 1125 height 500
click at [495, 318] on button "Próximo →" at bounding box center [502, 302] width 125 height 39
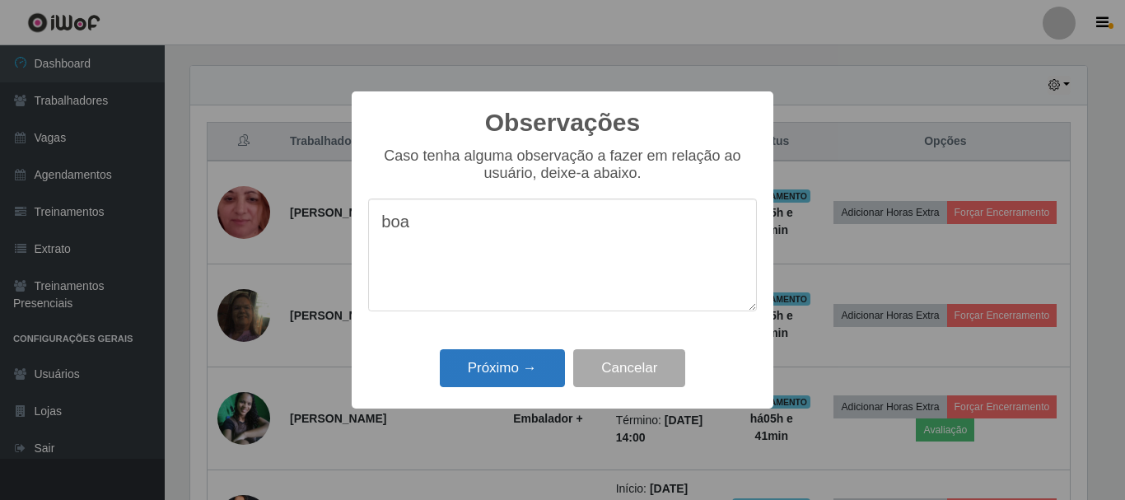
type textarea "boa"
click at [512, 372] on button "Próximo →" at bounding box center [502, 368] width 125 height 39
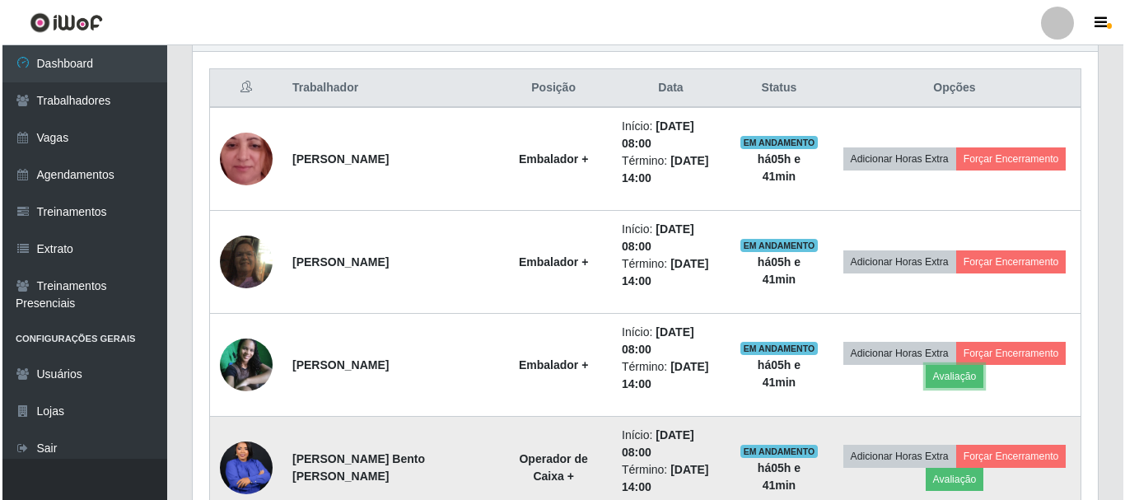
scroll to position [643, 0]
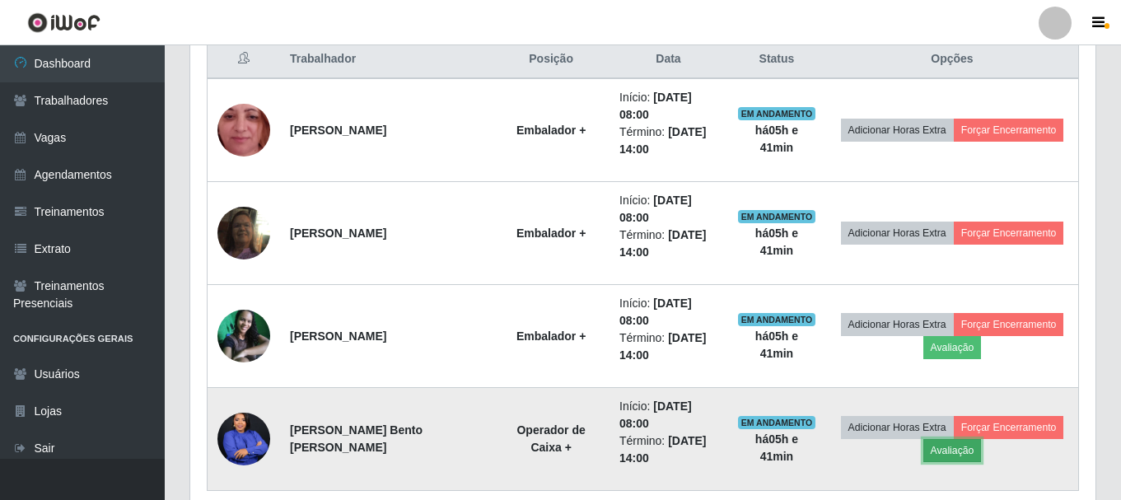
click at [926, 439] on button "Avaliação" at bounding box center [952, 450] width 58 height 23
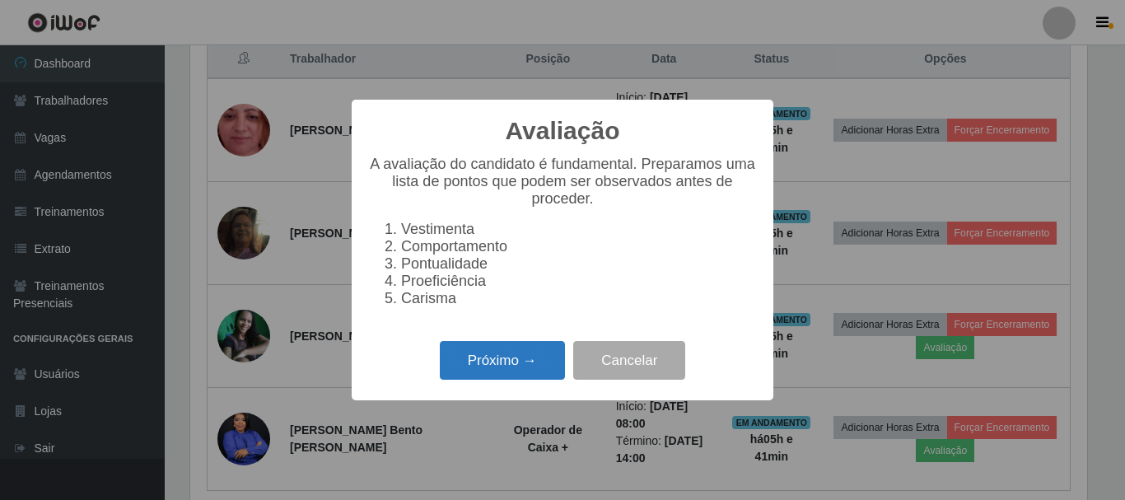
click at [519, 376] on button "Próximo →" at bounding box center [502, 360] width 125 height 39
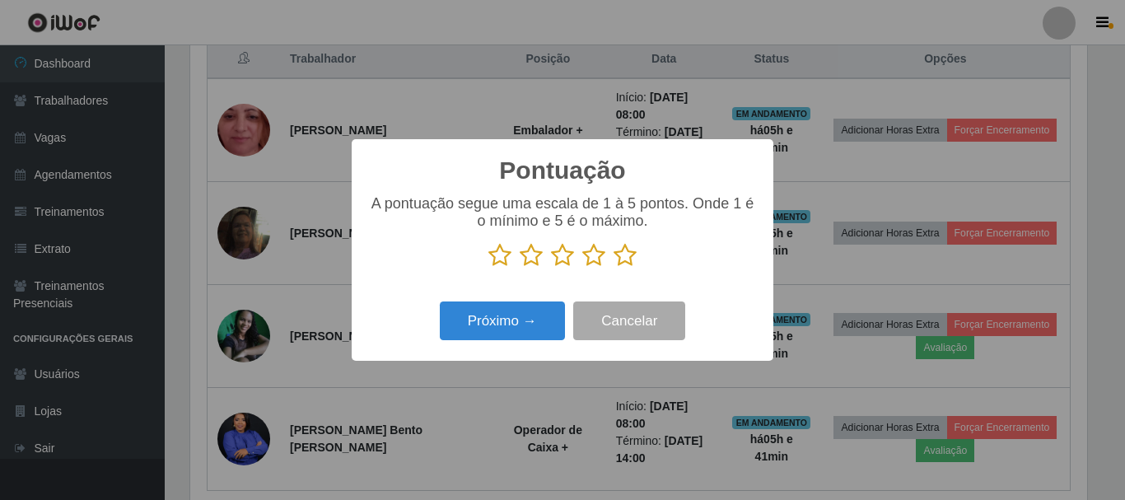
click at [623, 255] on icon at bounding box center [625, 255] width 23 height 25
click at [614, 268] on input "radio" at bounding box center [614, 268] width 0 height 0
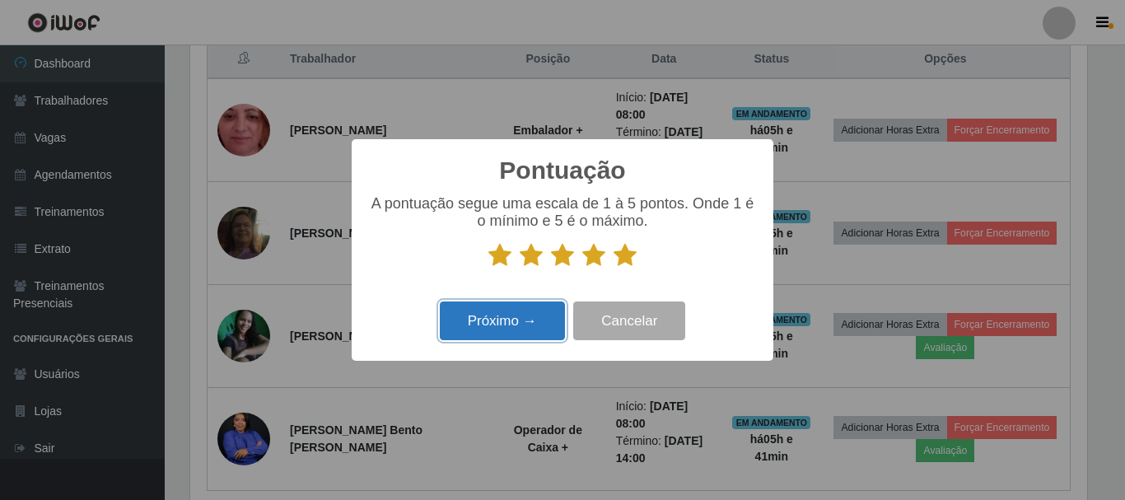
click at [479, 324] on button "Próximo →" at bounding box center [502, 320] width 125 height 39
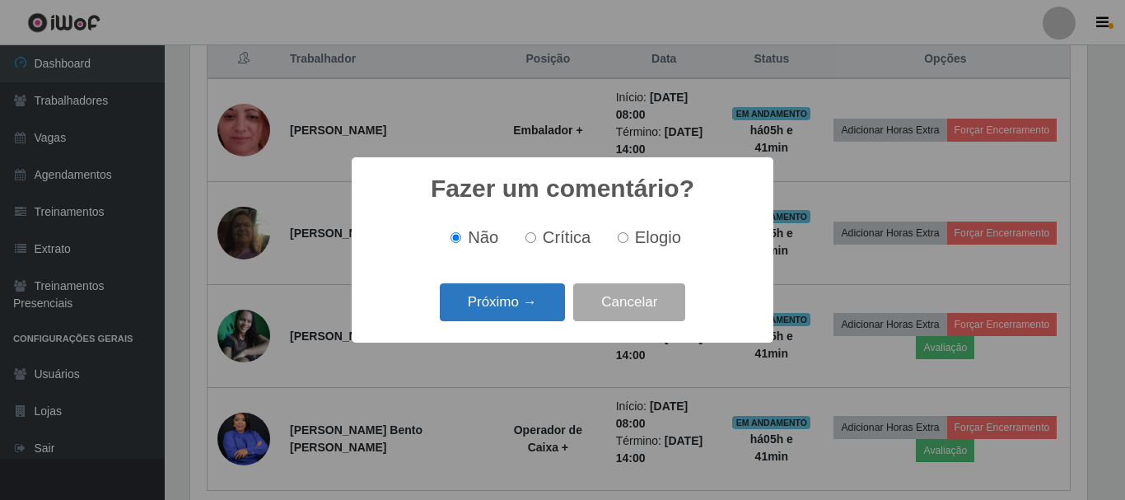
click at [530, 298] on button "Próximo →" at bounding box center [502, 302] width 125 height 39
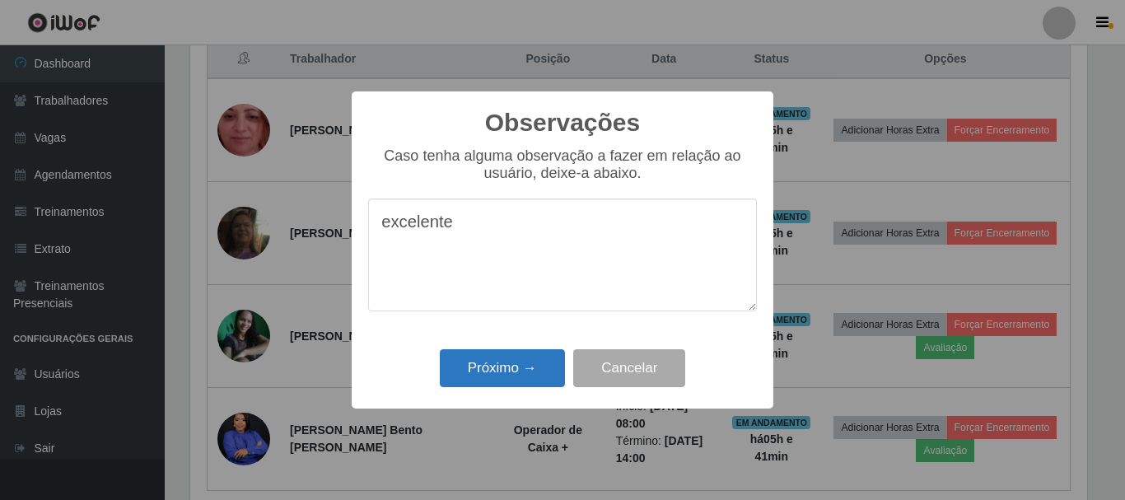
type textarea "excelente"
click at [498, 376] on button "Próximo →" at bounding box center [502, 368] width 125 height 39
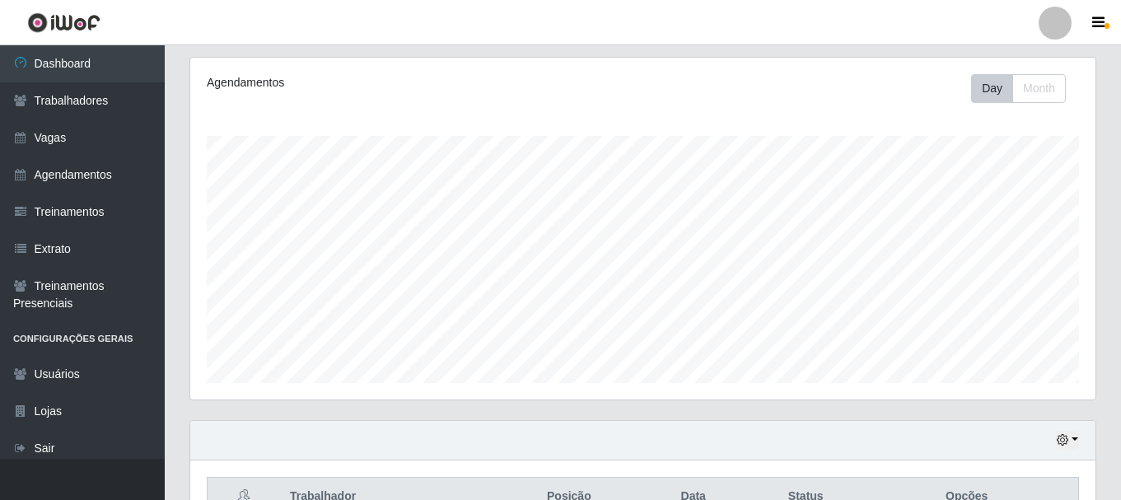
scroll to position [643, 0]
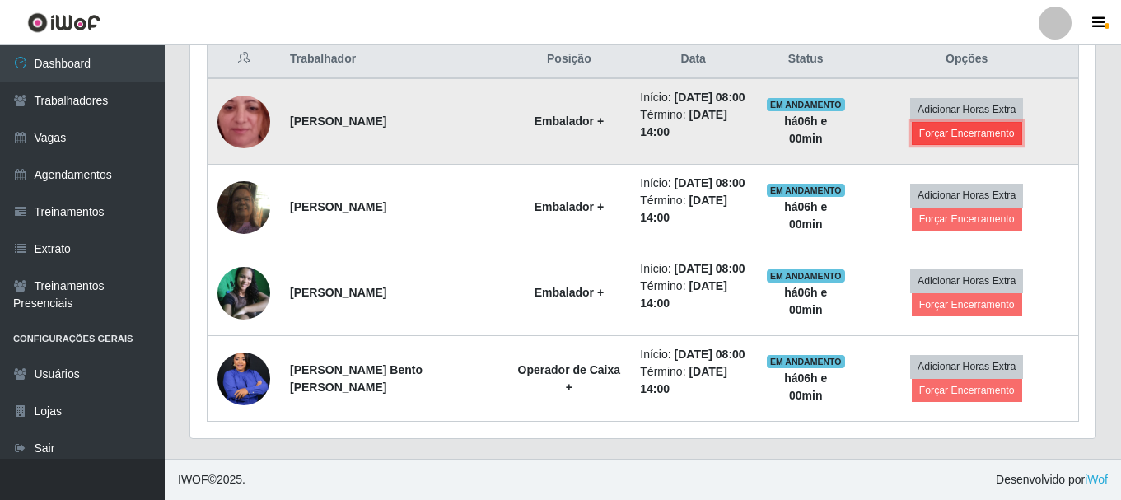
click at [946, 130] on button "Forçar Encerramento" at bounding box center [967, 133] width 110 height 23
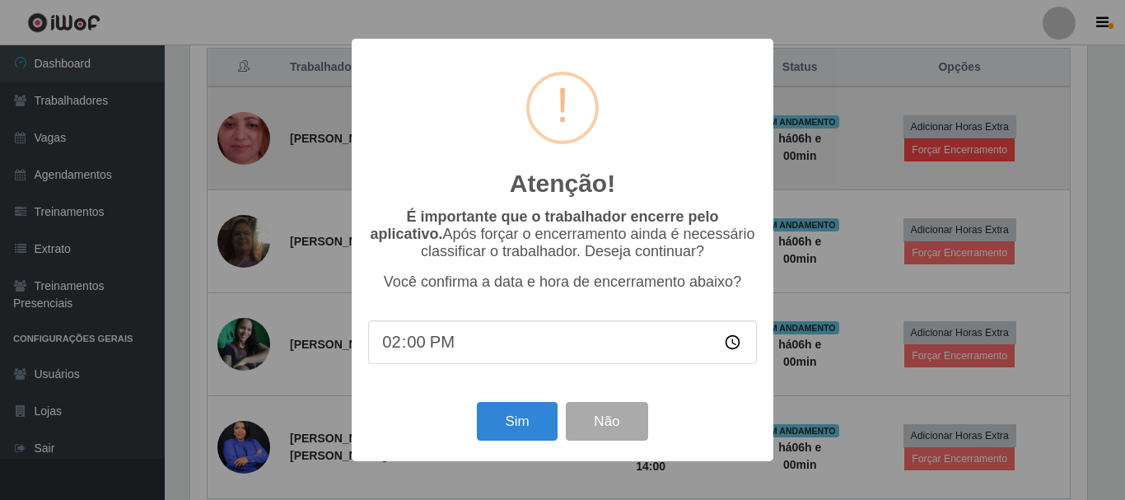
scroll to position [342, 897]
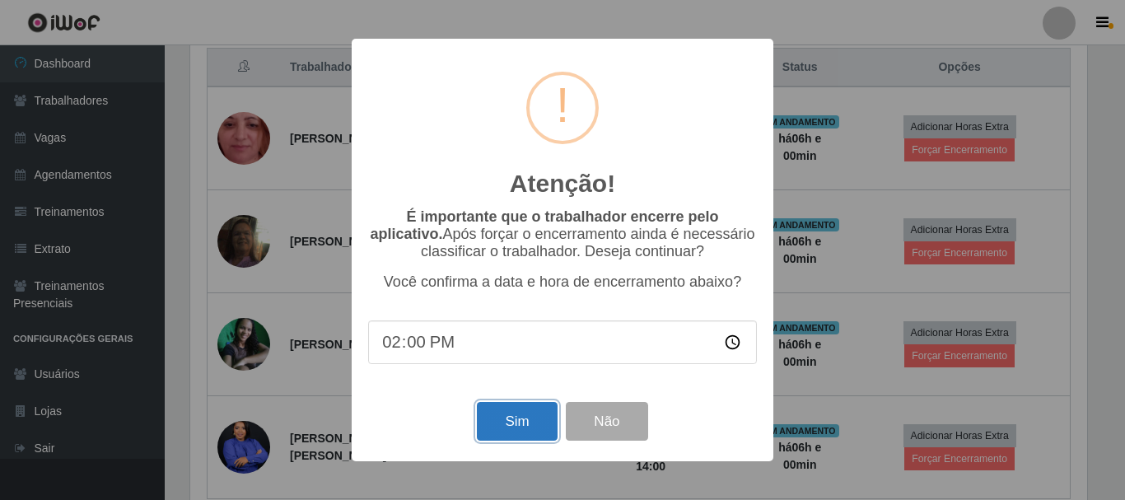
click at [507, 412] on button "Sim" at bounding box center [517, 421] width 80 height 39
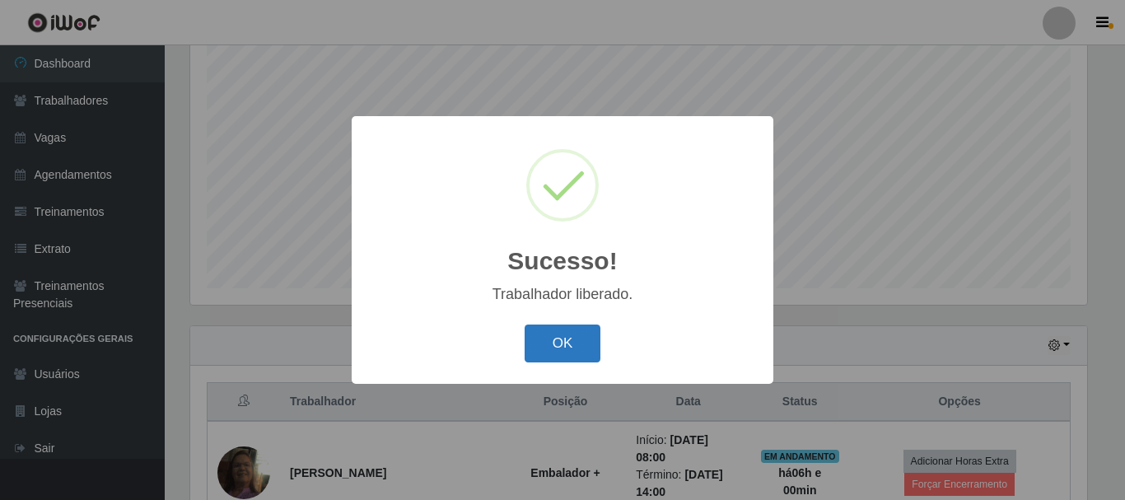
click at [580, 332] on button "OK" at bounding box center [563, 343] width 77 height 39
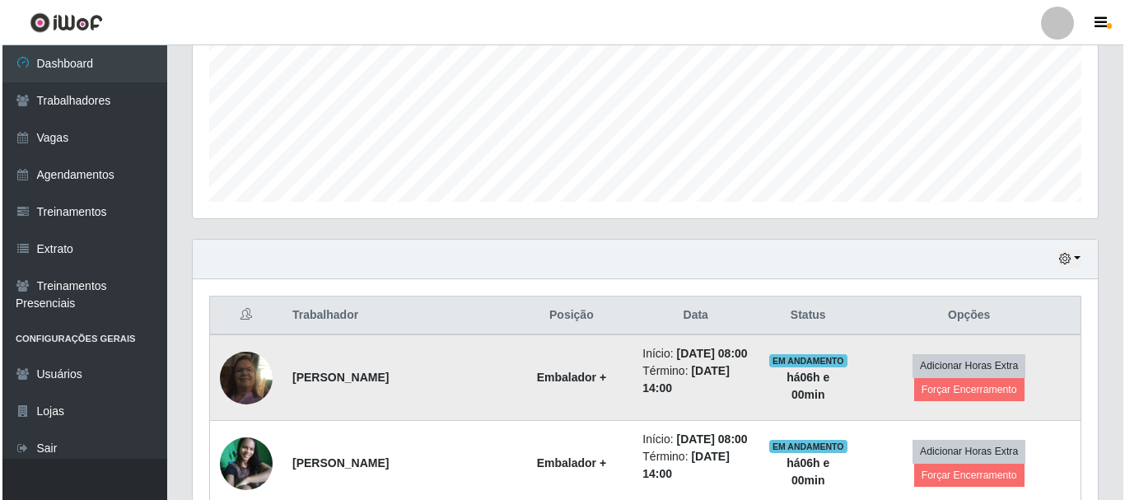
scroll to position [521, 0]
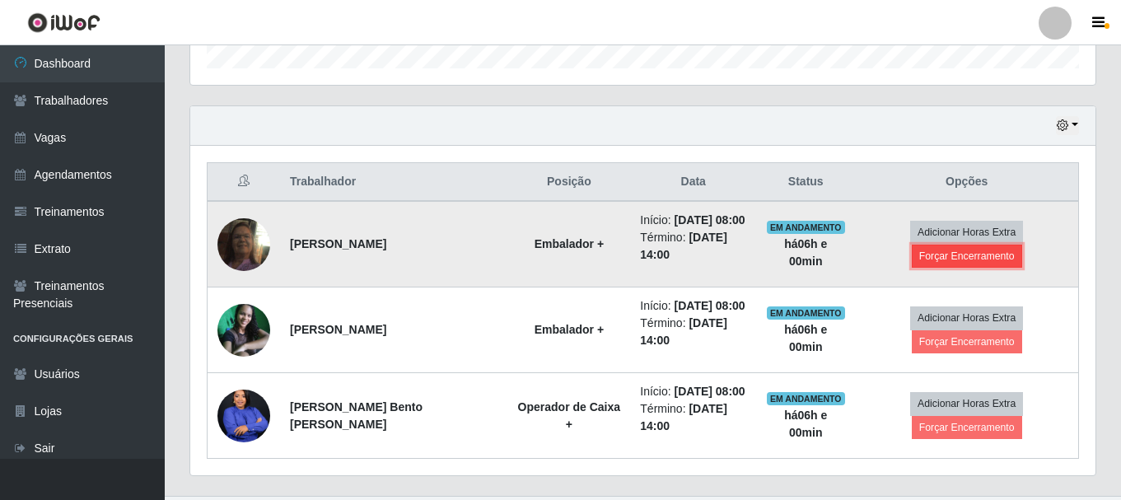
click at [1022, 245] on button "Forçar Encerramento" at bounding box center [967, 256] width 110 height 23
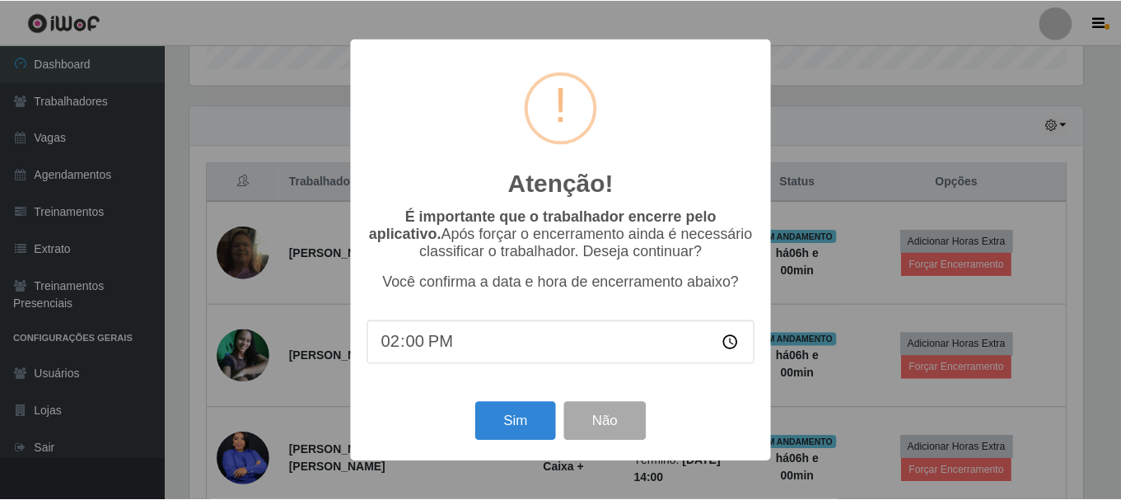
scroll to position [342, 897]
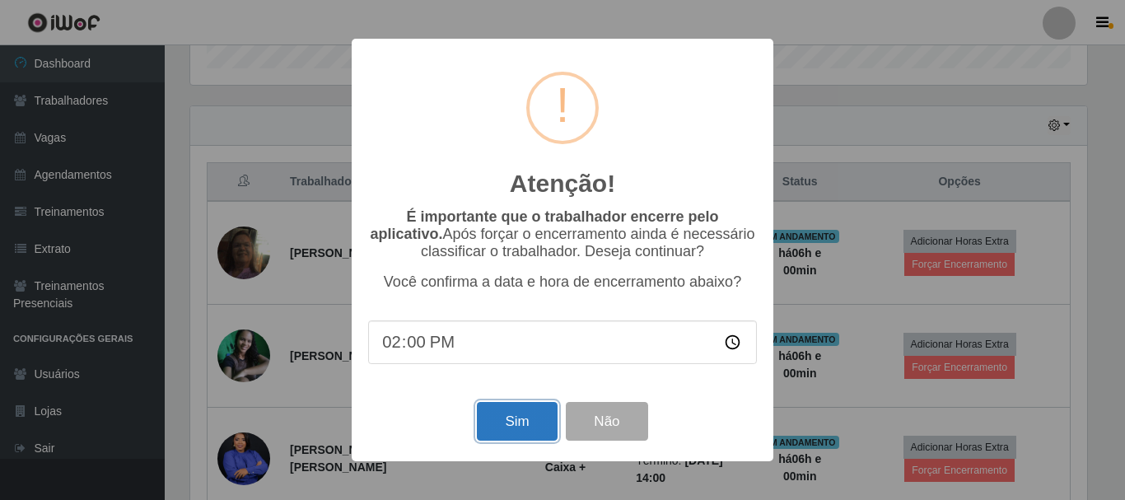
click at [516, 420] on button "Sim" at bounding box center [517, 421] width 80 height 39
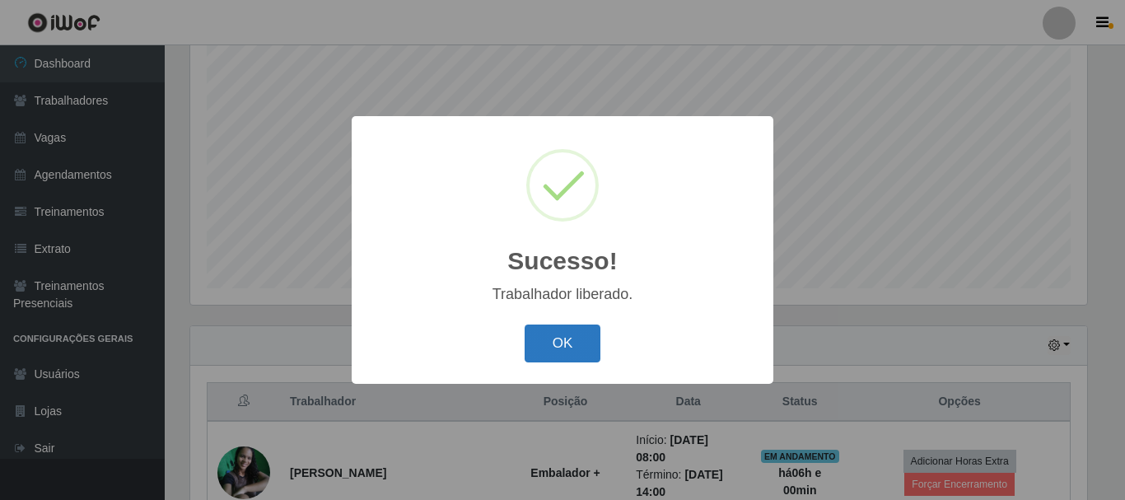
click at [576, 335] on button "OK" at bounding box center [563, 343] width 77 height 39
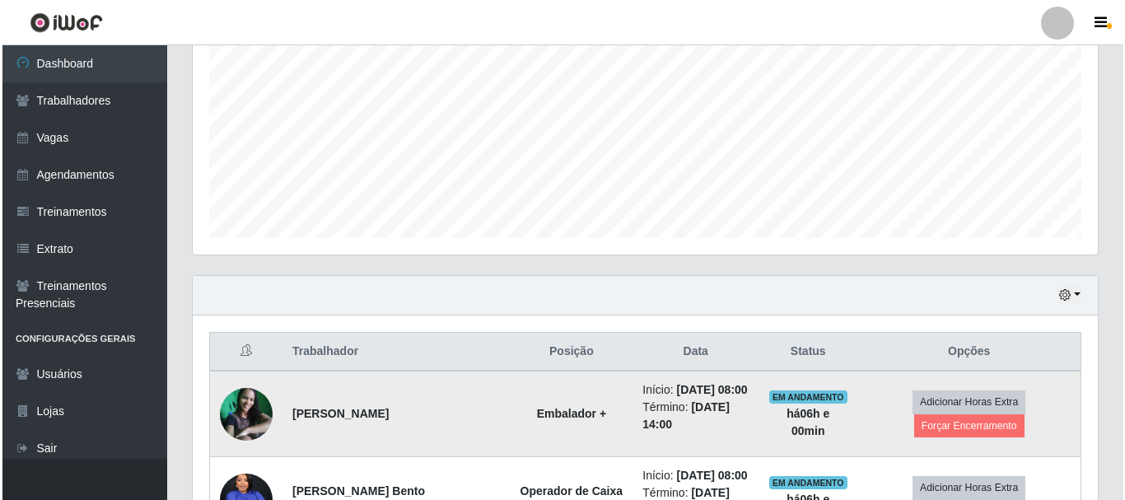
scroll to position [447, 0]
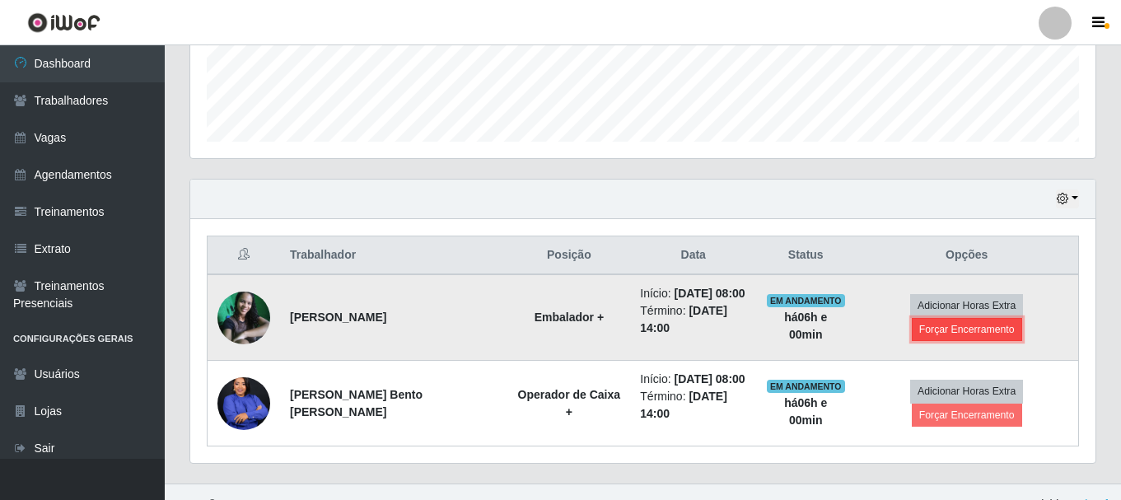
click at [995, 318] on button "Forçar Encerramento" at bounding box center [967, 329] width 110 height 23
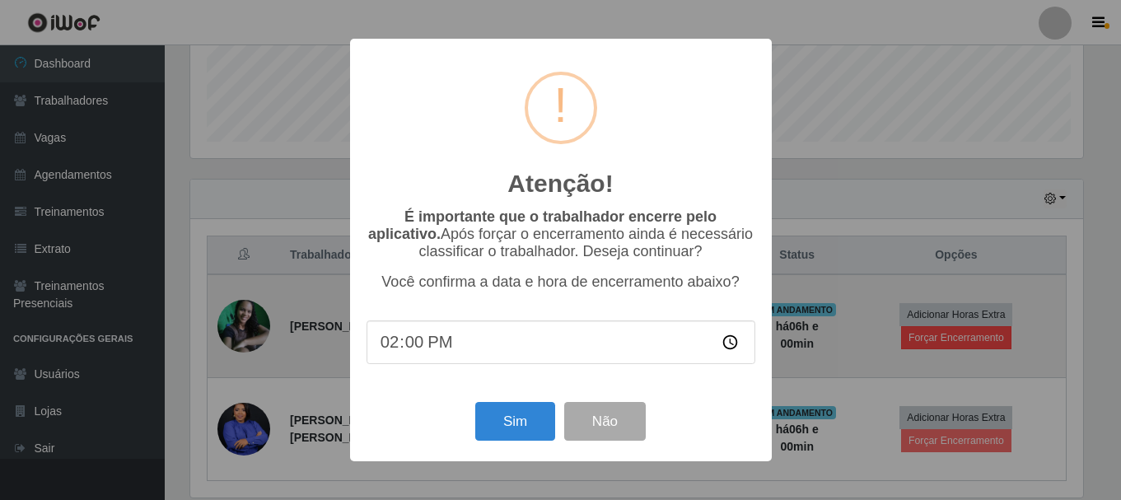
scroll to position [342, 897]
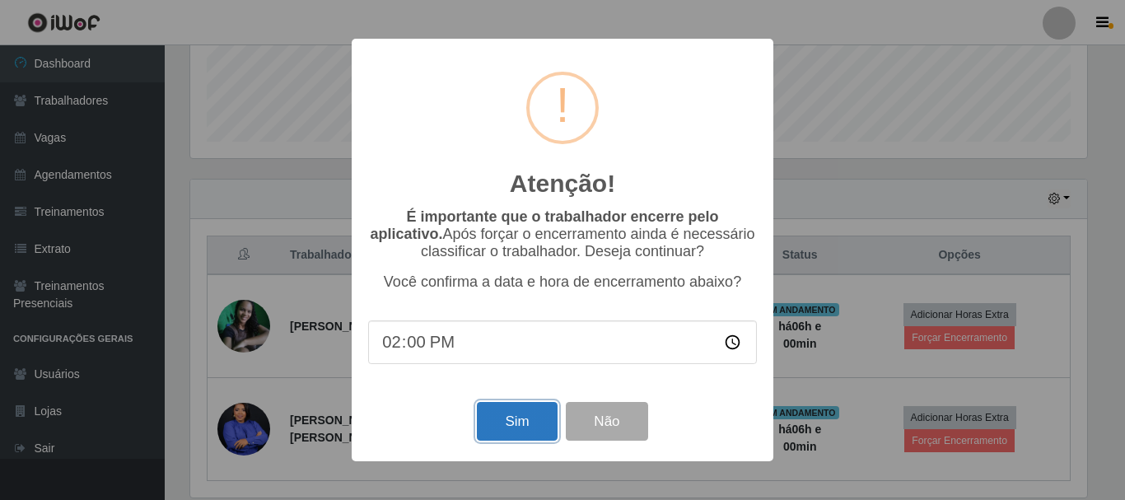
click at [525, 425] on button "Sim" at bounding box center [517, 421] width 80 height 39
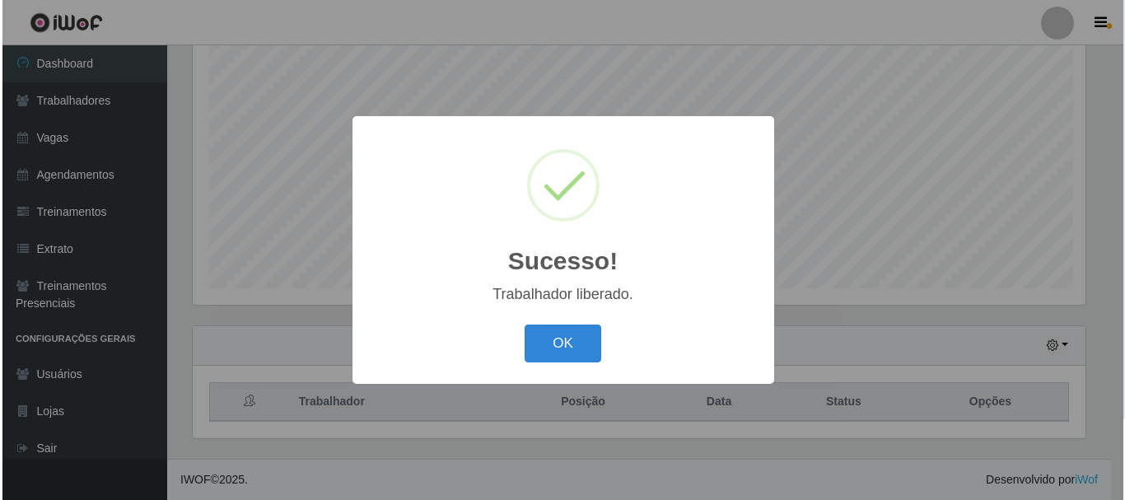
scroll to position [301, 0]
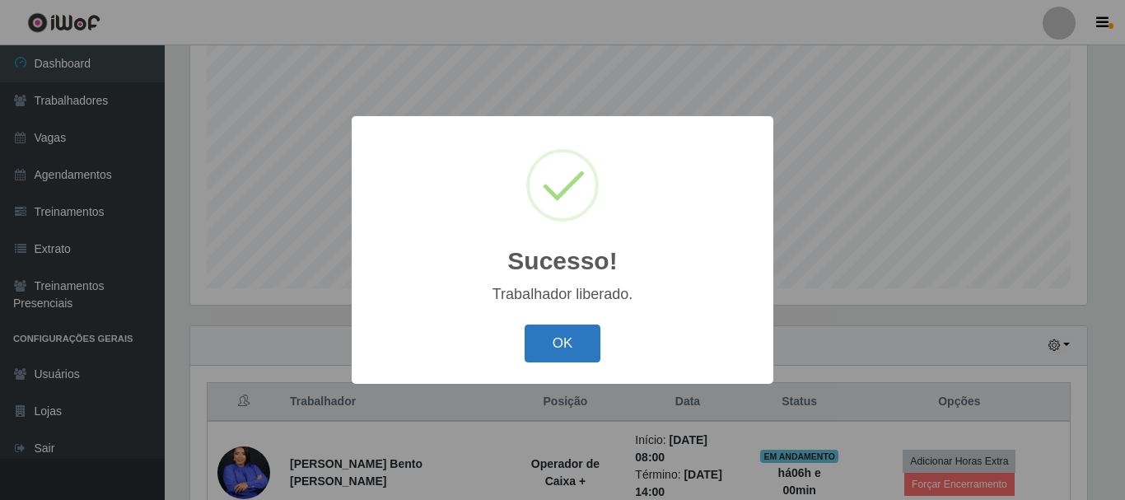
click at [566, 347] on button "OK" at bounding box center [563, 343] width 77 height 39
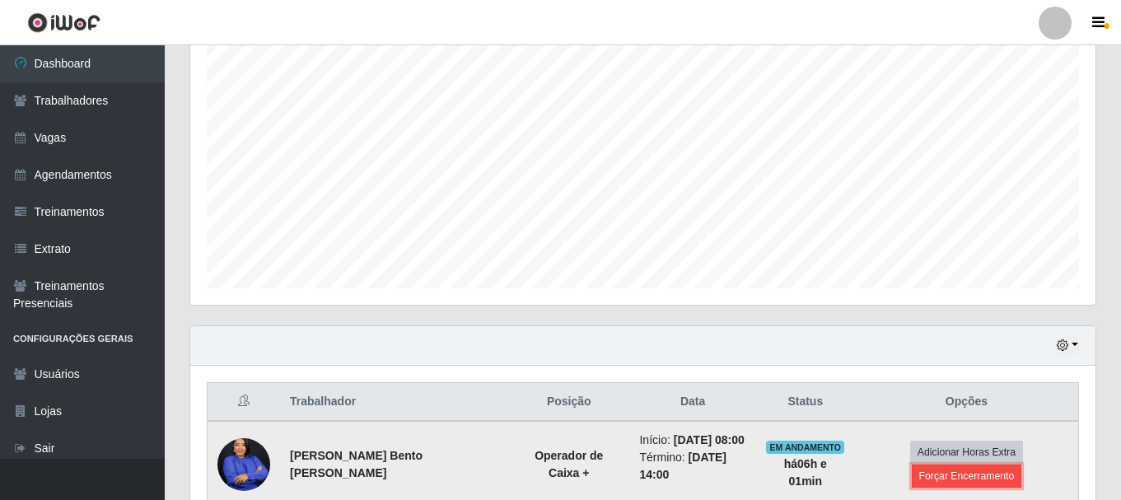
click at [1008, 465] on button "Forçar Encerramento" at bounding box center [967, 476] width 110 height 23
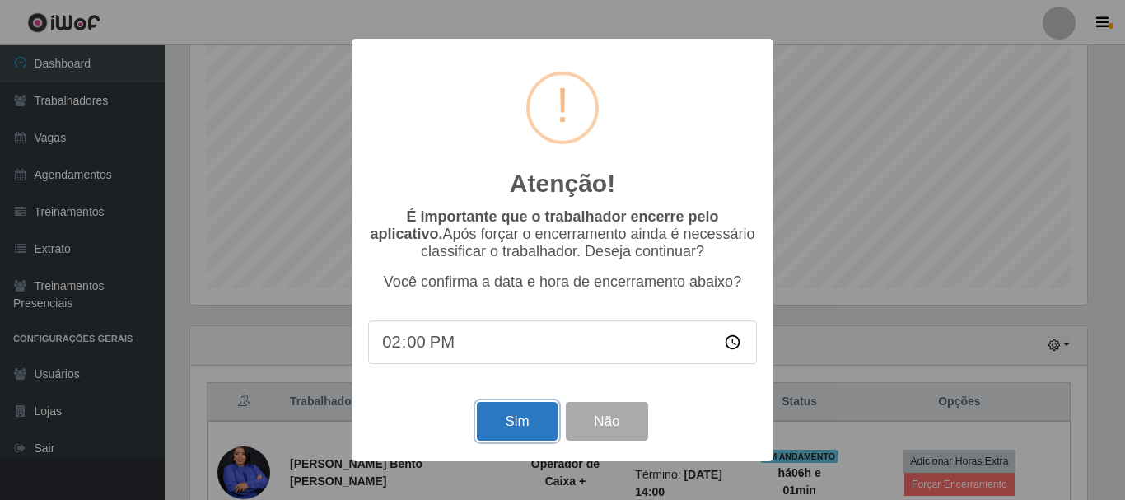
click at [507, 432] on button "Sim" at bounding box center [517, 421] width 80 height 39
